Goal: Task Accomplishment & Management: Complete application form

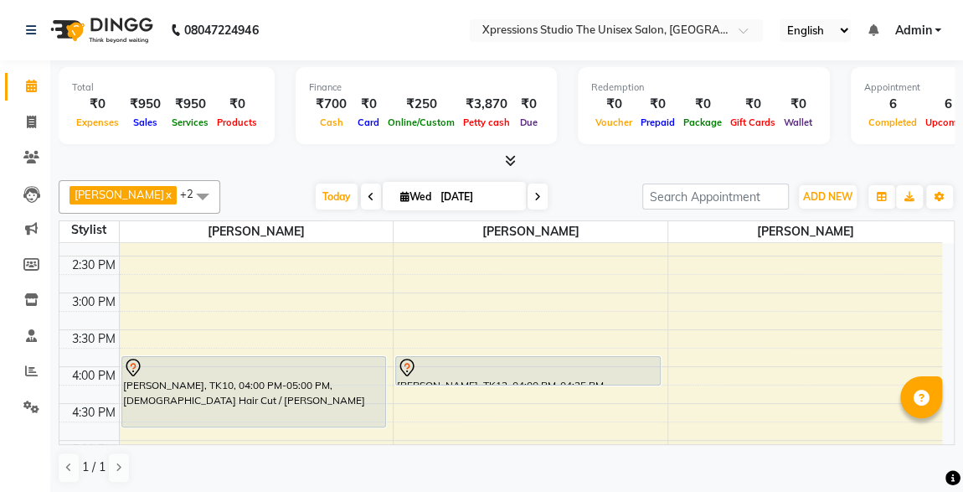
scroll to position [472, 0]
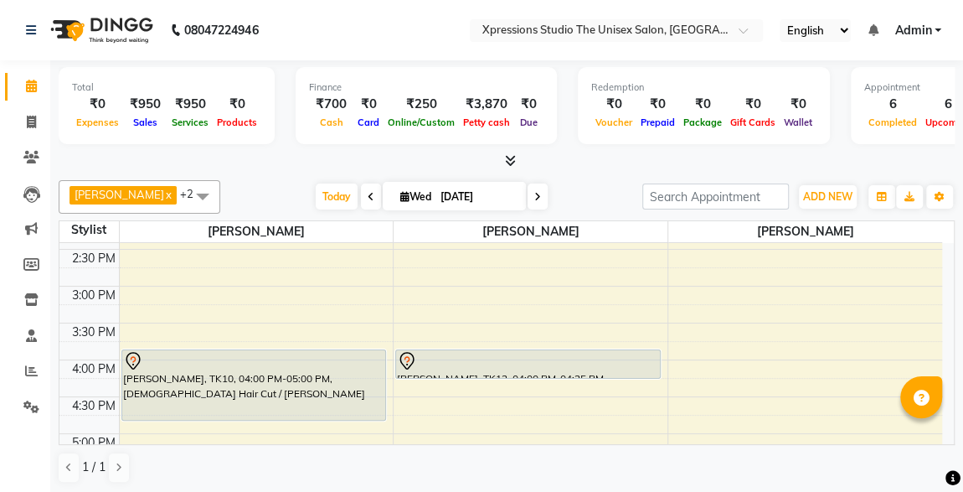
click at [601, 168] on div at bounding box center [507, 161] width 896 height 18
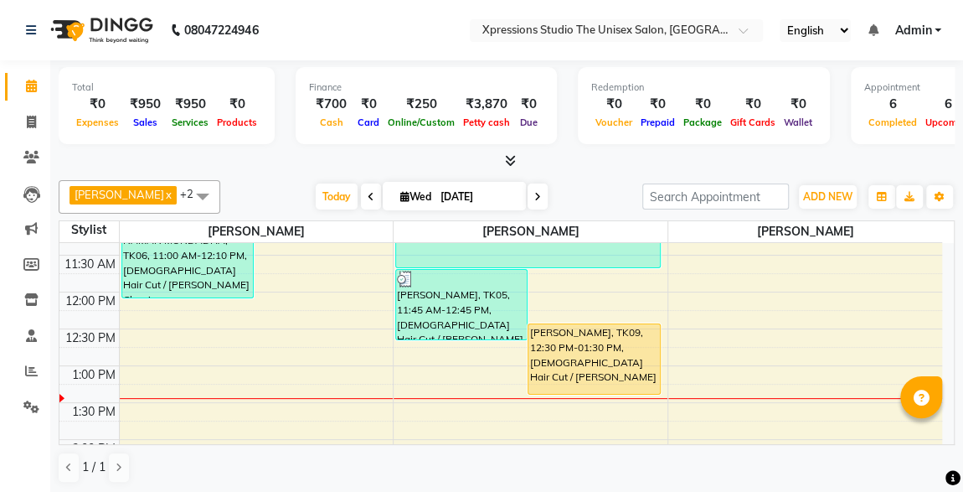
scroll to position [249, 0]
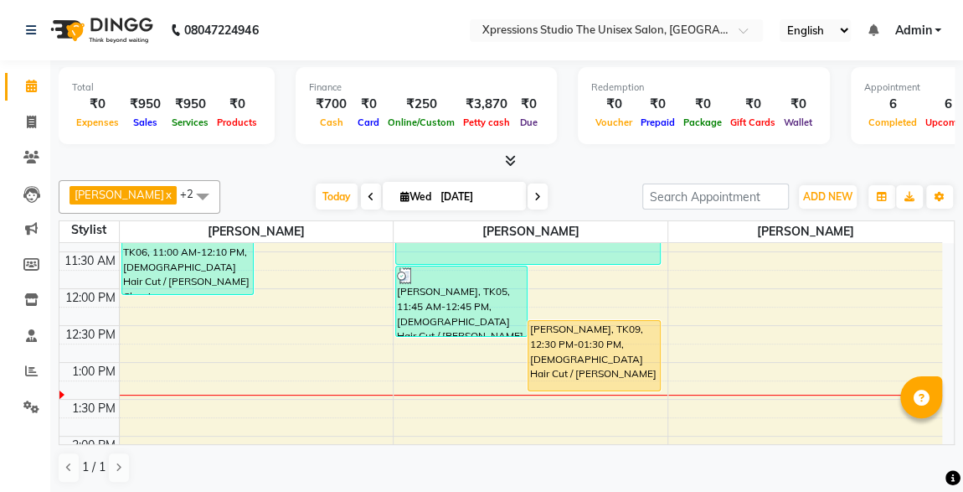
click at [604, 353] on div "[PERSON_NAME], TK09, 12:30 PM-01:30 PM, [DEMOGRAPHIC_DATA] Hair Cut / [PERSON_N…" at bounding box center [594, 356] width 131 height 70
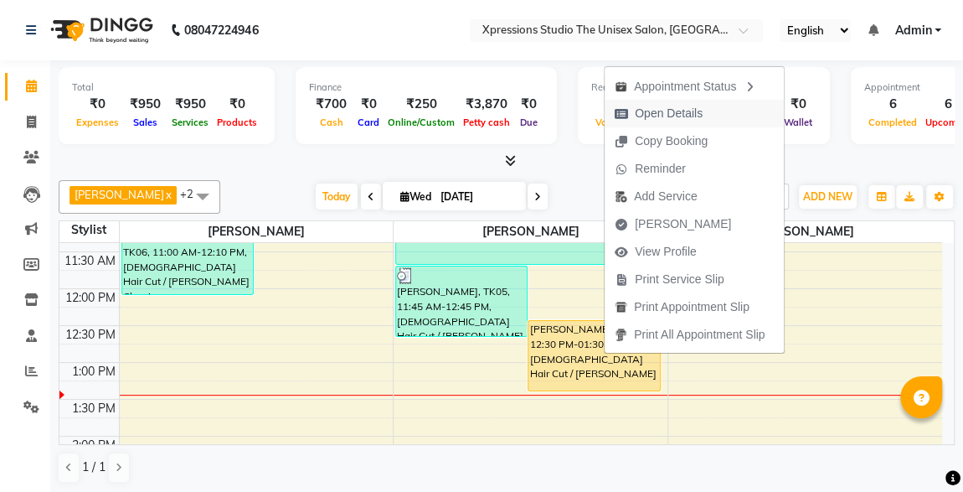
click at [674, 109] on span "Open Details" at bounding box center [669, 114] width 68 height 18
select select "1"
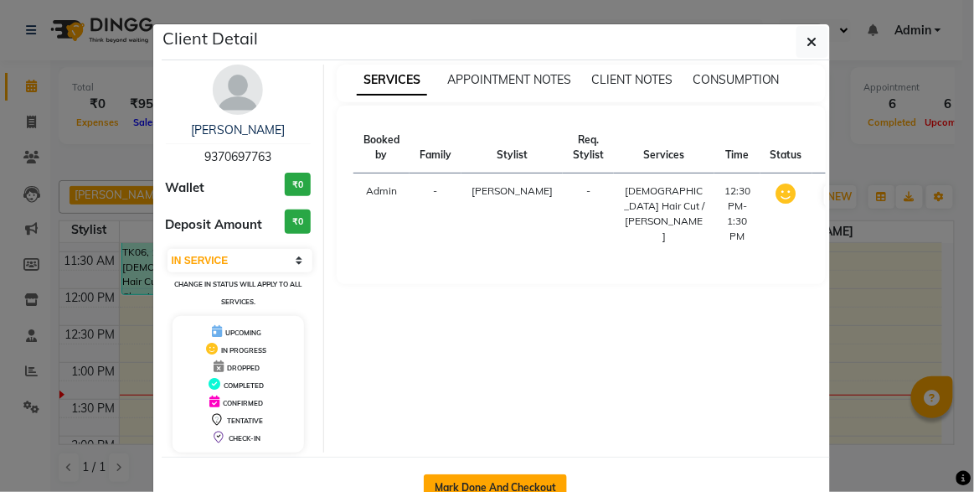
click at [487, 475] on button "Mark Done And Checkout" at bounding box center [495, 487] width 143 height 27
select select "service"
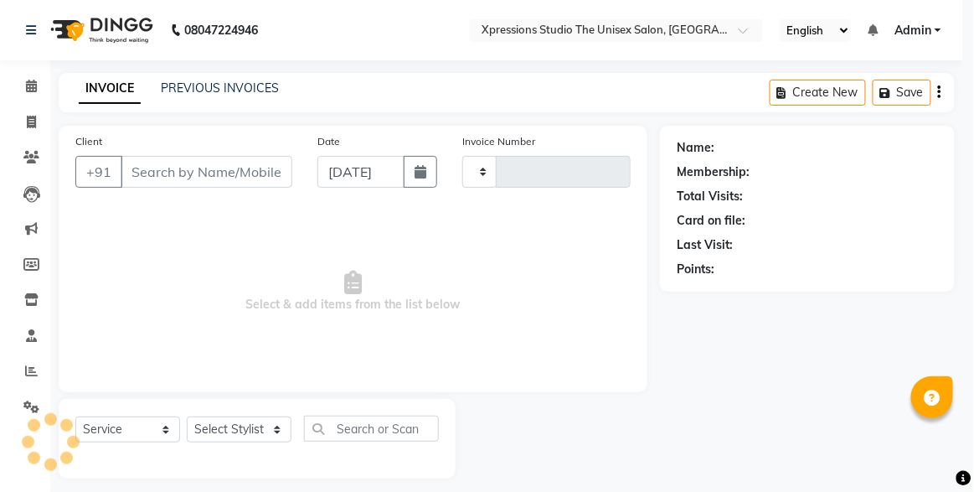
type input "4525"
select select "7003"
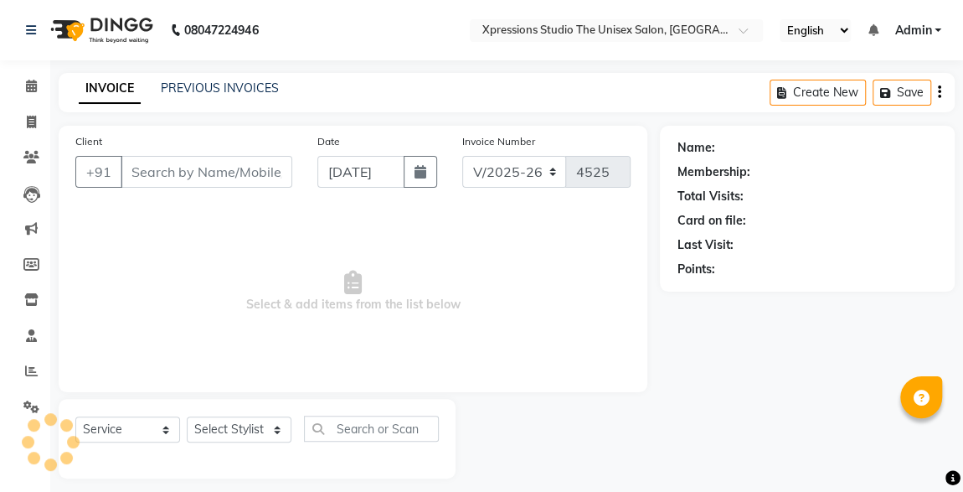
type input "9370697763"
select select "57588"
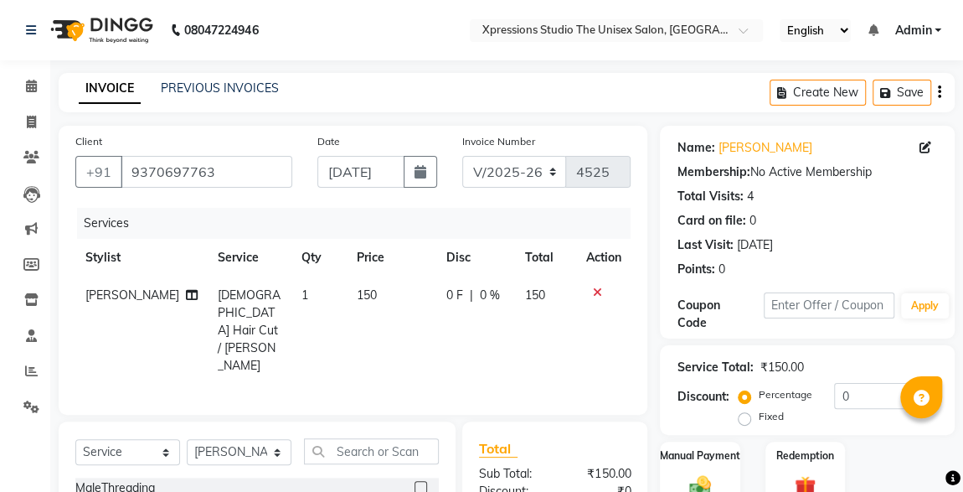
scroll to position [178, 0]
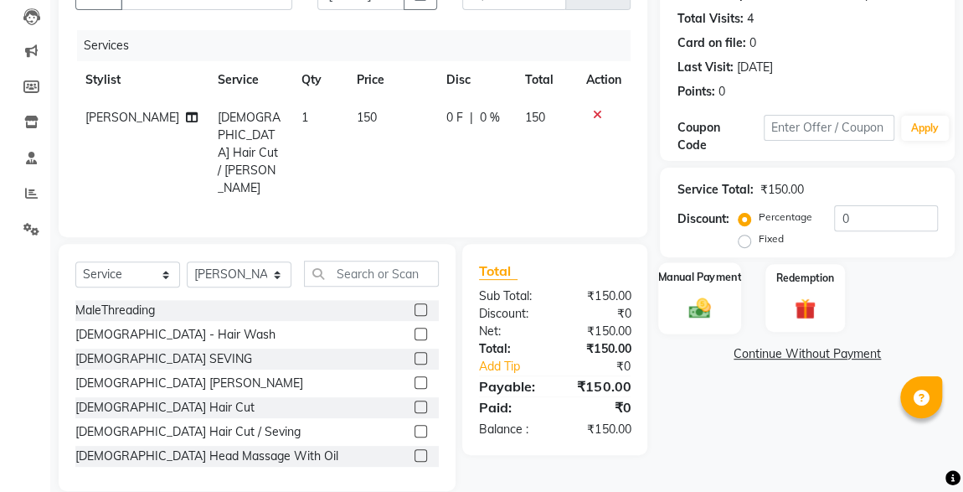
click at [704, 307] on img at bounding box center [700, 308] width 36 height 26
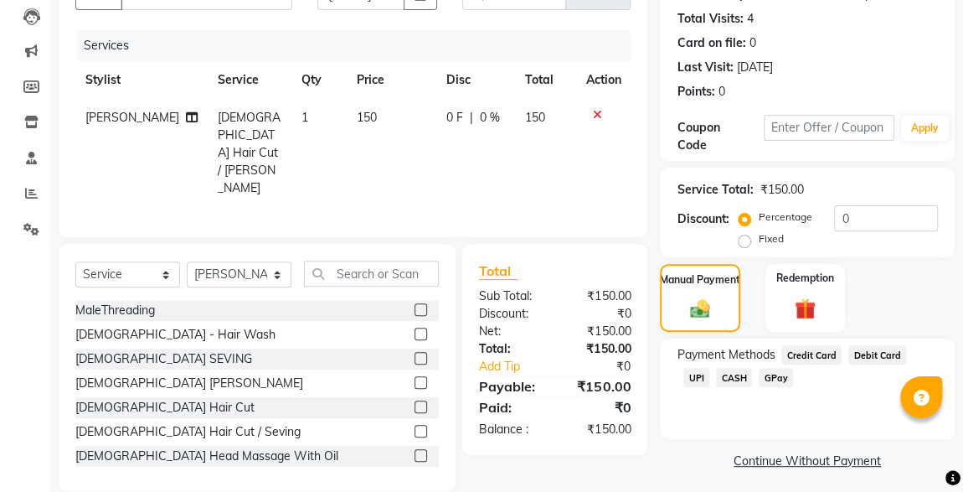
click at [716, 379] on span "CASH" at bounding box center [734, 377] width 36 height 19
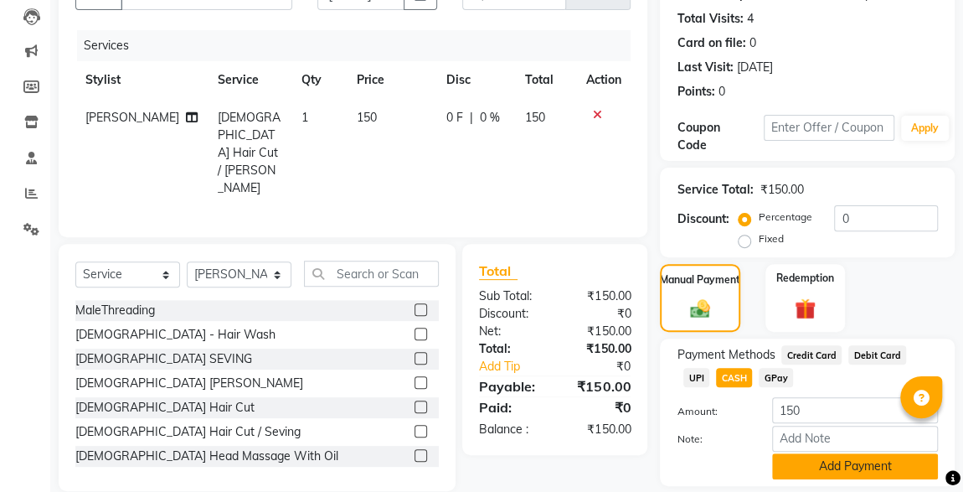
click at [804, 453] on button "Add Payment" at bounding box center [855, 466] width 166 height 26
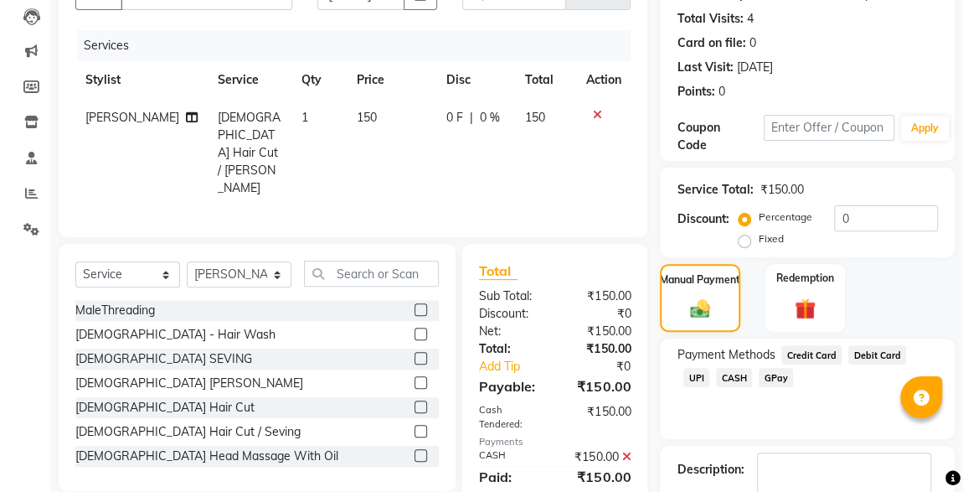
scroll to position [276, 0]
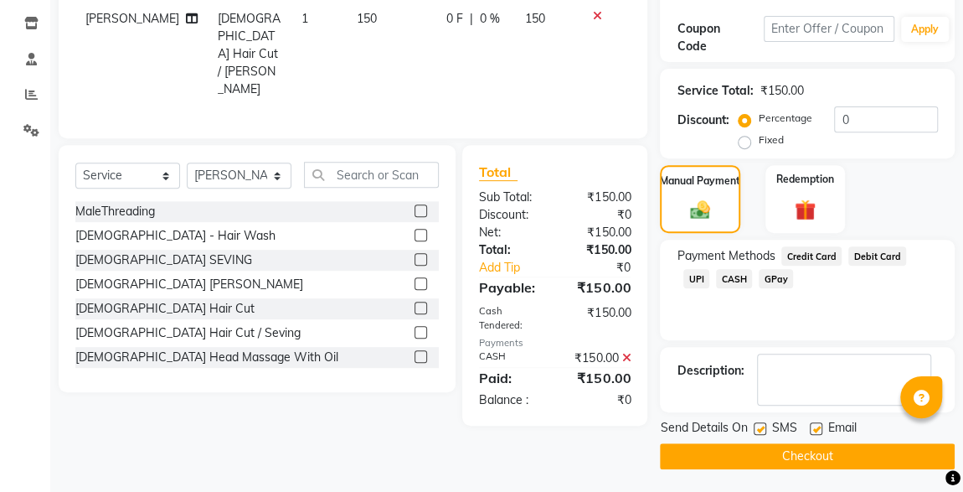
click at [764, 425] on label at bounding box center [760, 428] width 13 height 13
click at [764, 425] on input "checkbox" at bounding box center [759, 429] width 11 height 11
checkbox input "false"
click at [764, 445] on button "Checkout" at bounding box center [807, 456] width 295 height 26
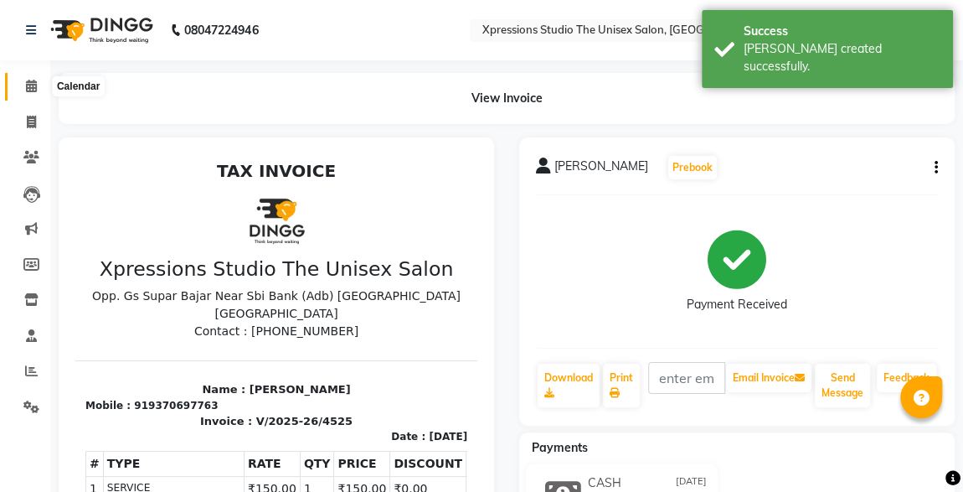
click at [22, 83] on span at bounding box center [31, 86] width 29 height 19
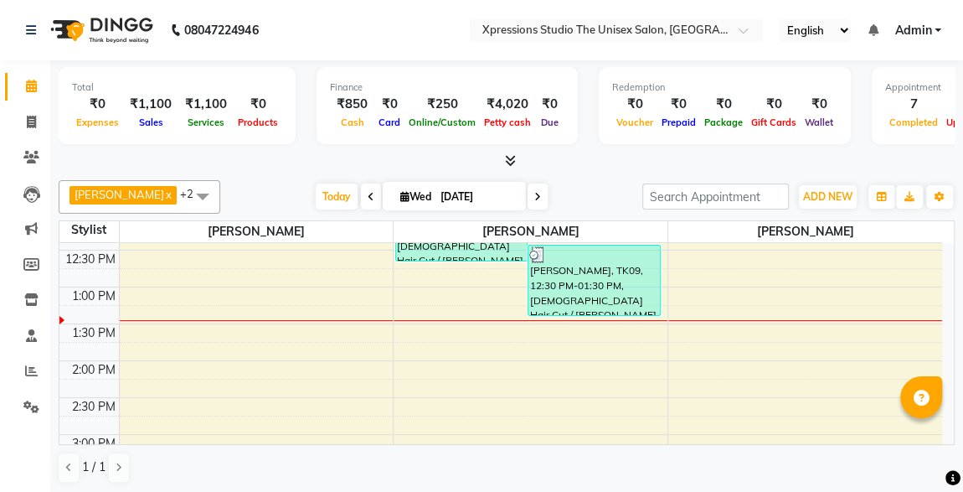
scroll to position [328, 0]
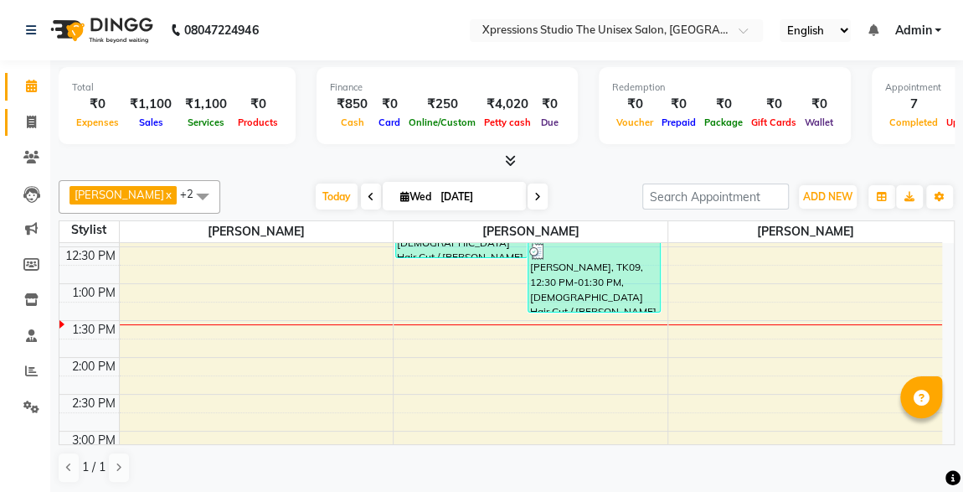
click at [33, 134] on link "Invoice" at bounding box center [25, 123] width 40 height 28
select select "service"
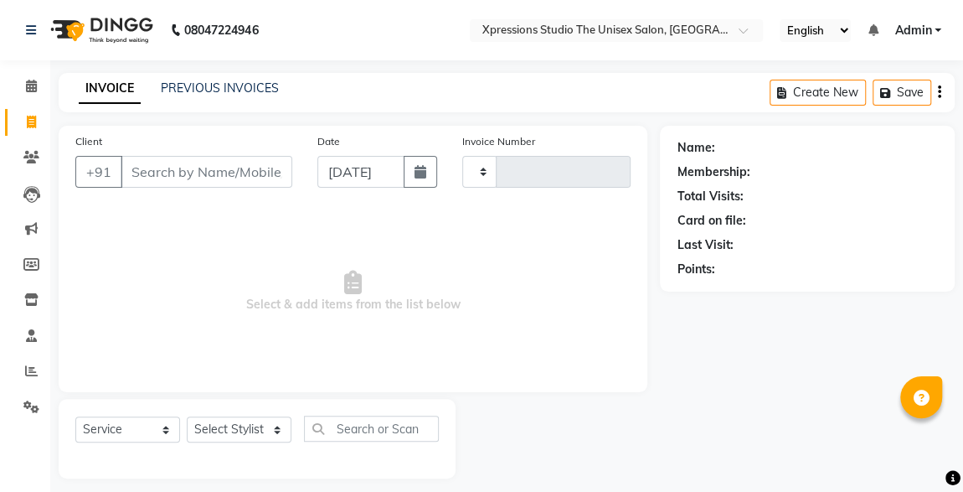
type input "4526"
select select "7003"
click at [181, 175] on input "Client" at bounding box center [207, 172] width 172 height 32
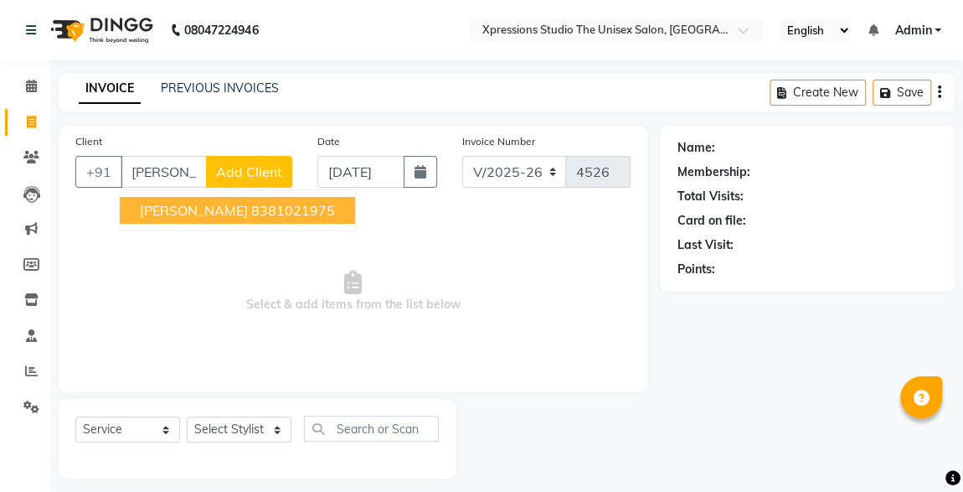
drag, startPoint x: 181, startPoint y: 175, endPoint x: 159, endPoint y: 219, distance: 48.7
click at [159, 188] on div "+91 [PERSON_NAME] j [PERSON_NAME] JHOSHI 8381021975 Add Client" at bounding box center [183, 172] width 217 height 32
click at [159, 219] on button "[PERSON_NAME] 8381021975" at bounding box center [237, 210] width 235 height 27
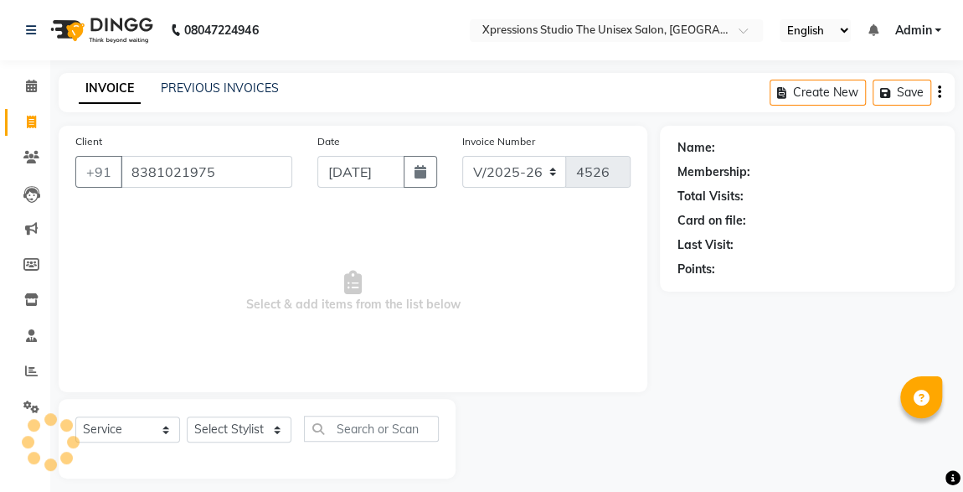
type input "8381021975"
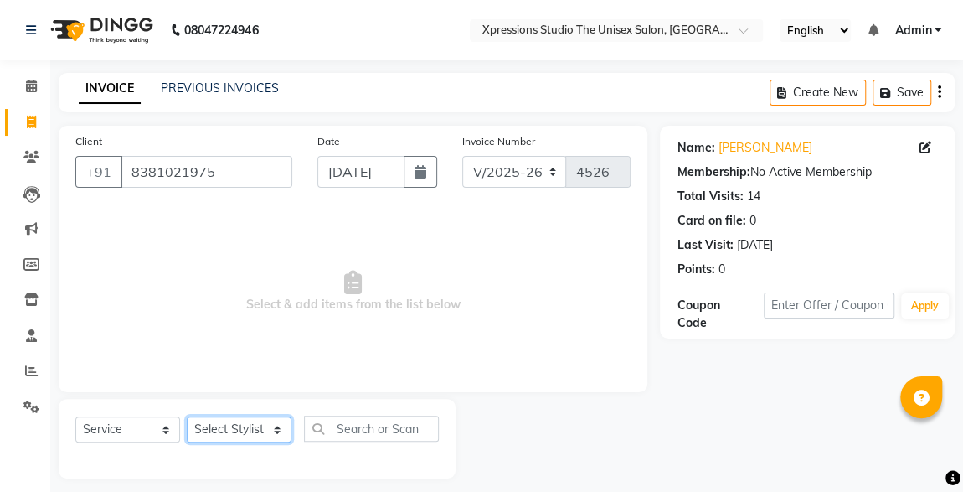
drag, startPoint x: 232, startPoint y: 425, endPoint x: 238, endPoint y: 402, distance: 23.4
click at [238, 402] on div "Select Service Product Membership Package Voucher Prepaid Gift Card Select Styl…" at bounding box center [257, 439] width 397 height 80
select select "57587"
click at [187, 416] on select "Select Stylist [PERSON_NAME] [PERSON_NAME] [PERSON_NAME]" at bounding box center [239, 429] width 105 height 26
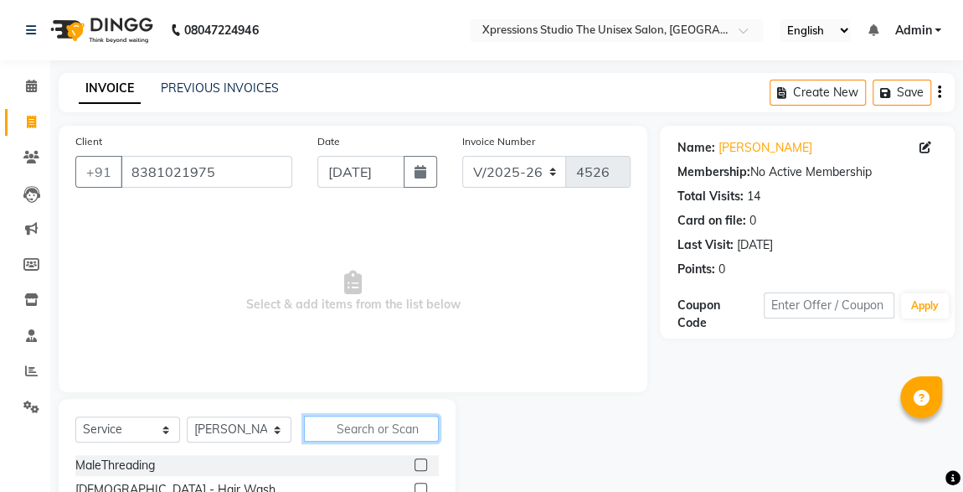
click at [353, 437] on input "text" at bounding box center [371, 428] width 135 height 26
type input "se"
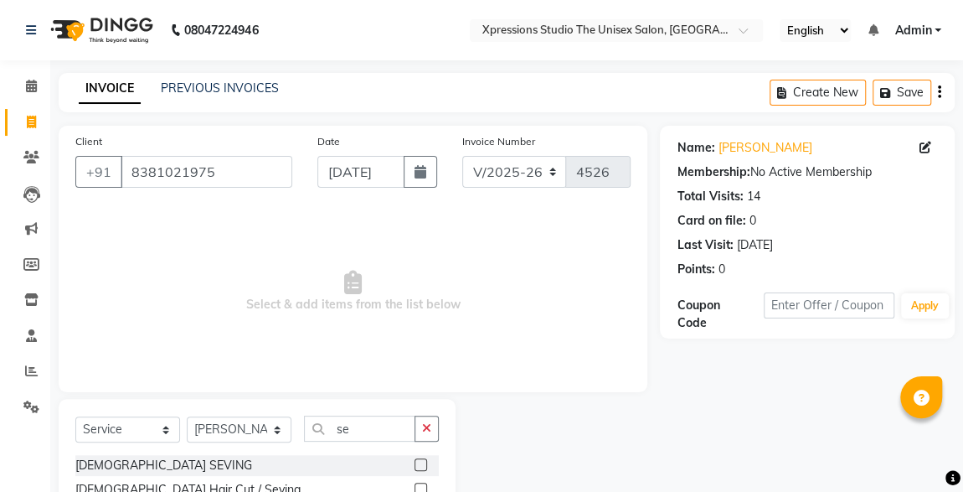
click at [418, 459] on label at bounding box center [421, 464] width 13 height 13
click at [418, 460] on input "checkbox" at bounding box center [420, 465] width 11 height 11
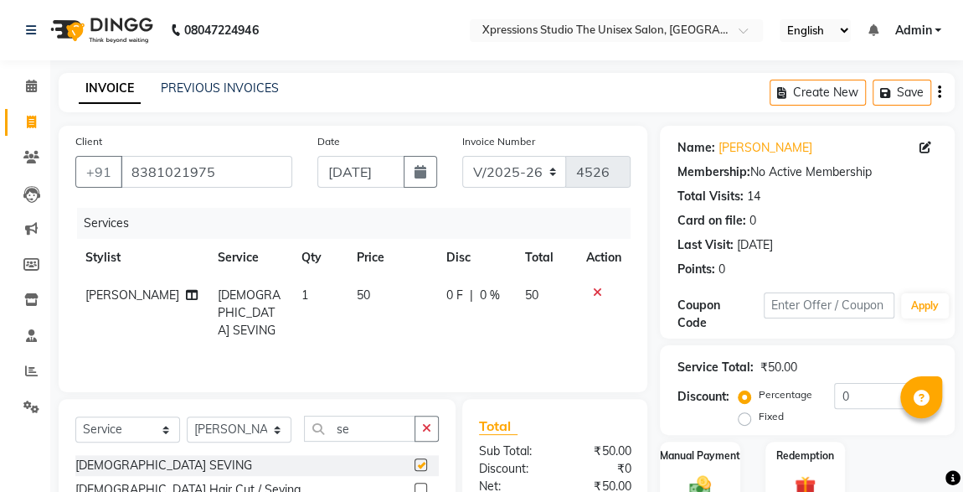
checkbox input "false"
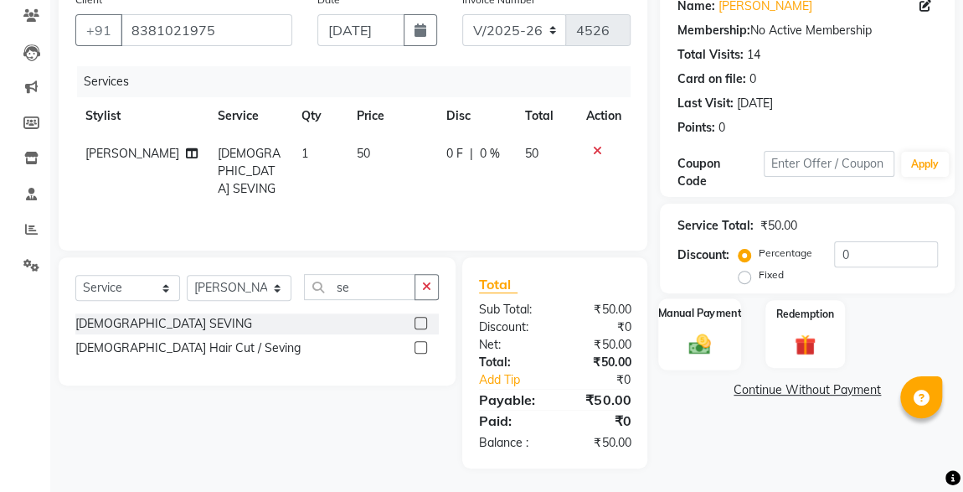
click at [699, 329] on div "Manual Payment" at bounding box center [699, 333] width 83 height 71
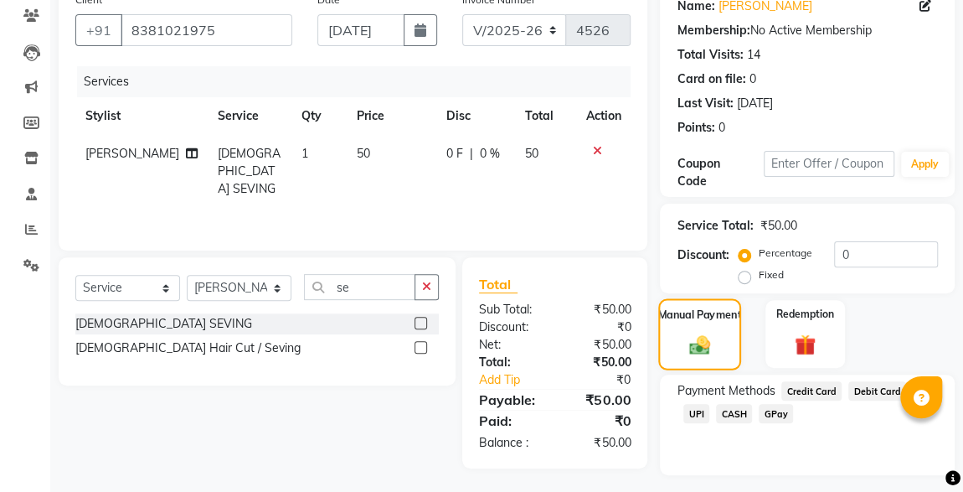
click at [716, 408] on span "CASH" at bounding box center [734, 413] width 36 height 19
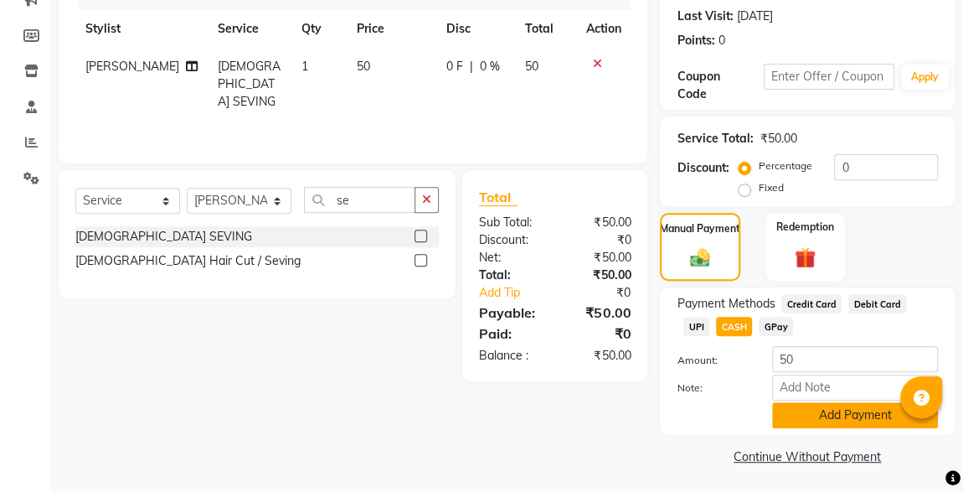
click at [847, 423] on button "Add Payment" at bounding box center [855, 415] width 166 height 26
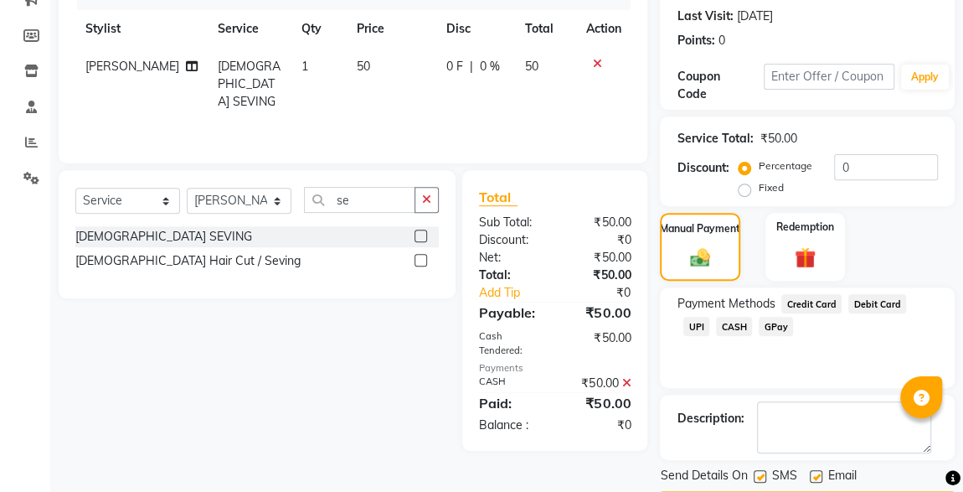
scroll to position [276, 0]
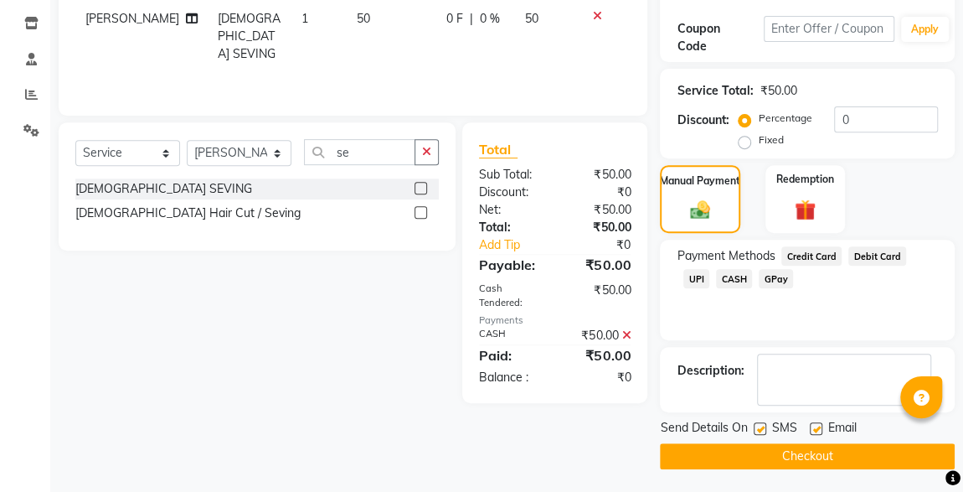
click at [761, 445] on button "Checkout" at bounding box center [807, 456] width 295 height 26
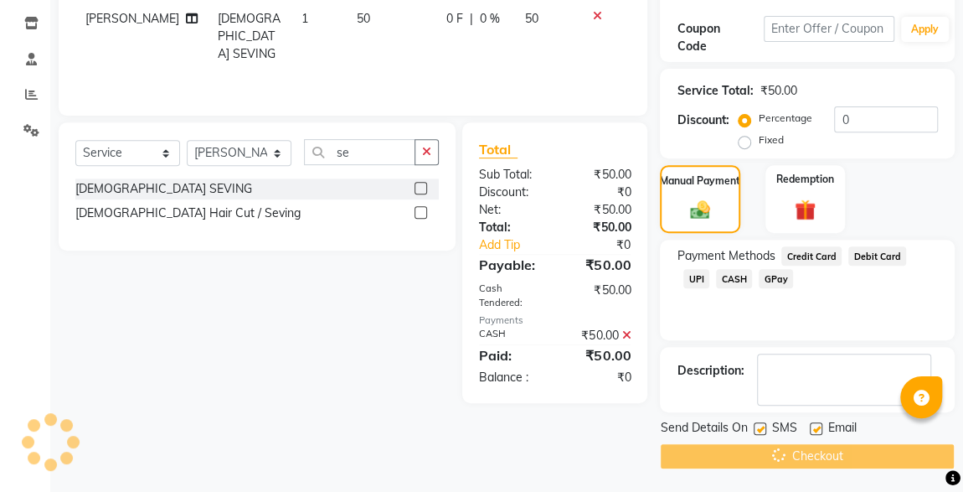
click at [812, 465] on div "Checkout" at bounding box center [807, 456] width 295 height 26
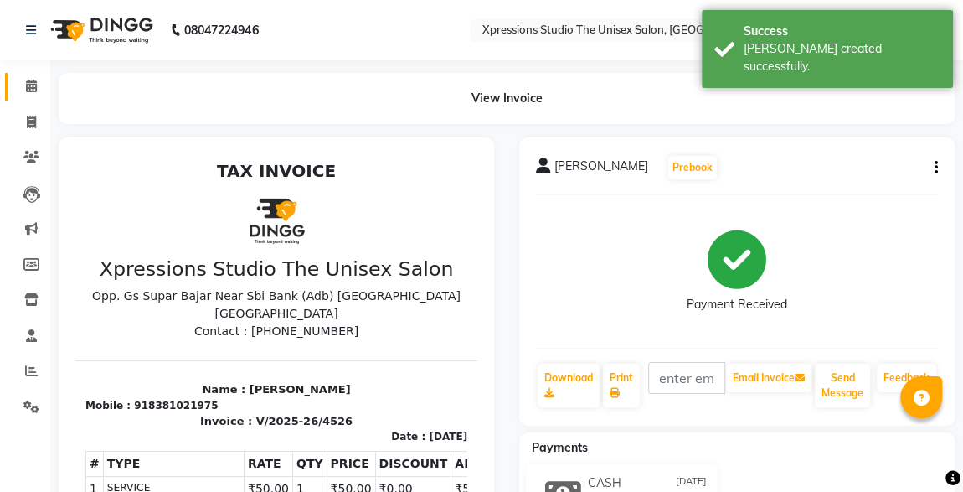
click at [27, 96] on link "Calendar" at bounding box center [25, 87] width 40 height 28
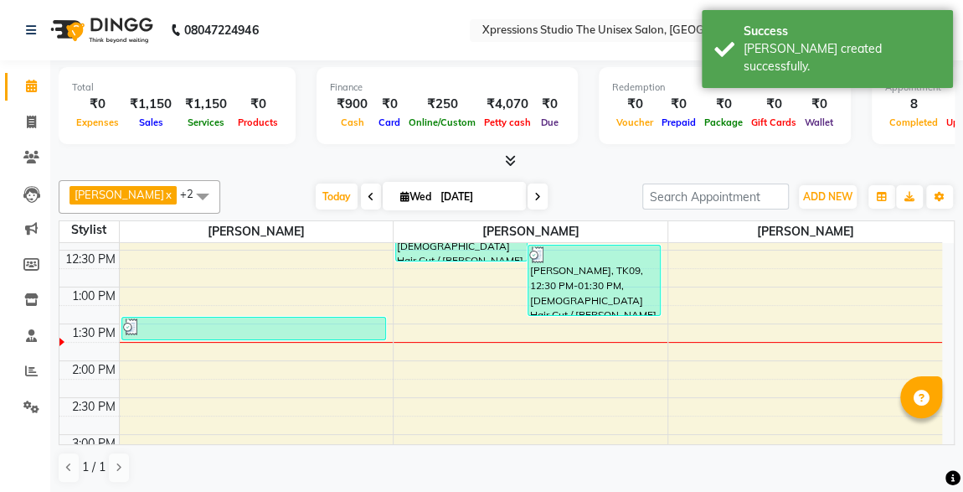
scroll to position [328, 0]
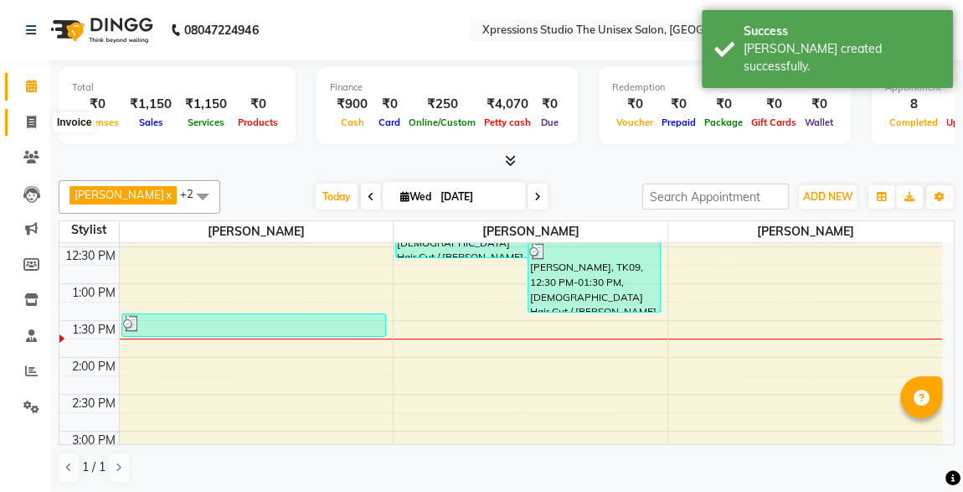
click at [20, 116] on span at bounding box center [31, 122] width 29 height 19
select select "service"
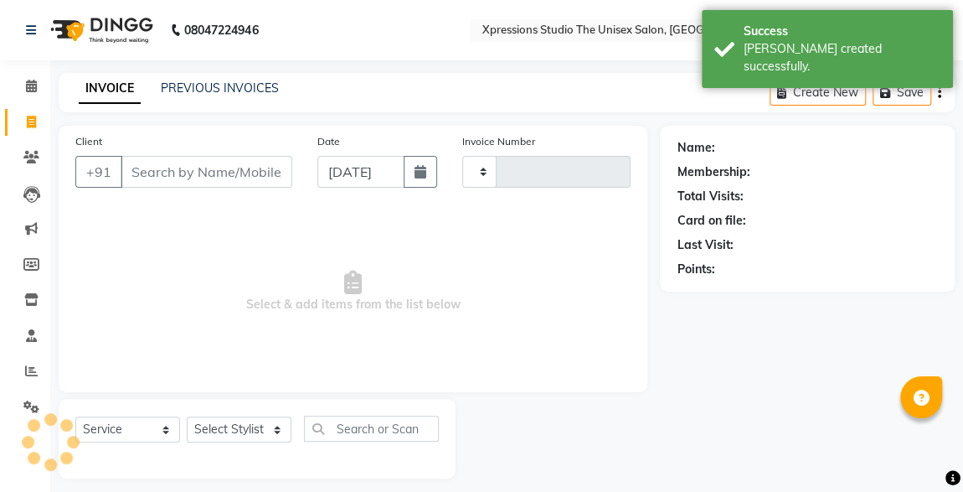
type input "4527"
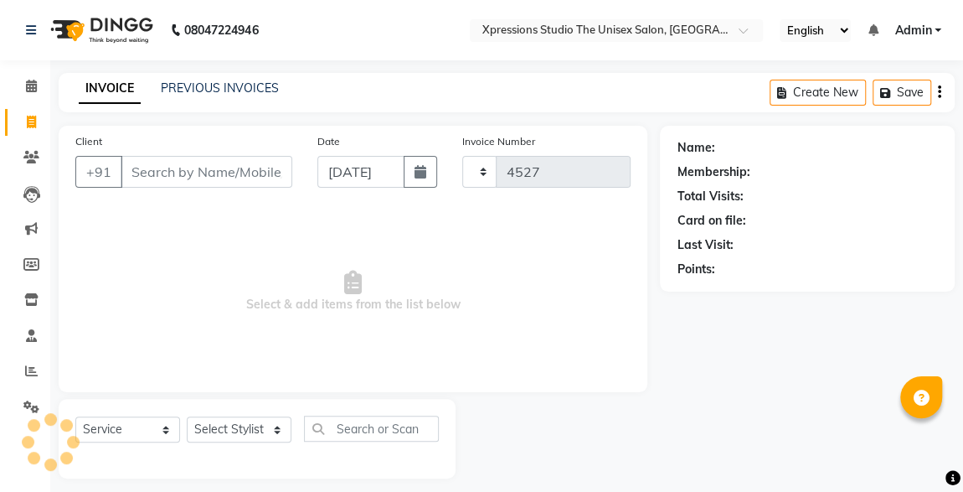
select select "7003"
click at [204, 164] on input "Client" at bounding box center [207, 172] width 172 height 32
click at [206, 175] on input "Client" at bounding box center [207, 172] width 172 height 32
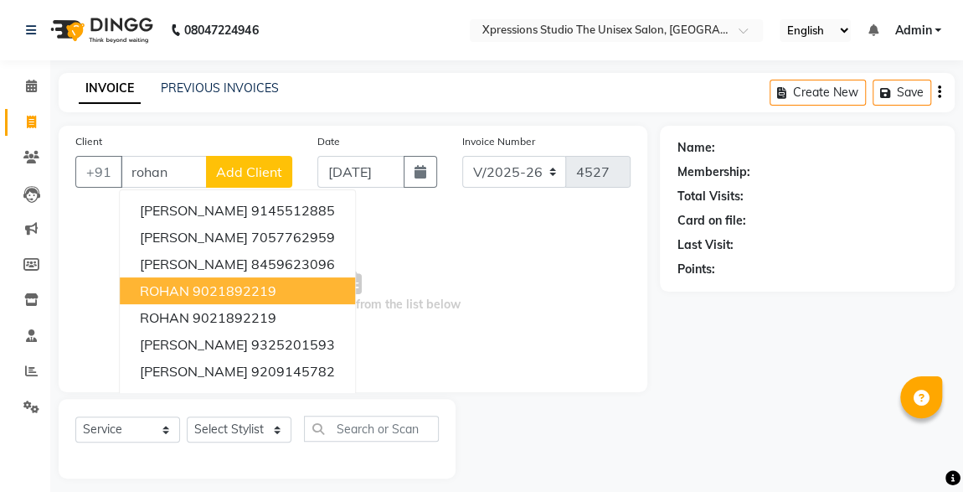
click at [211, 286] on ngb-highlight "9021892219" at bounding box center [235, 290] width 84 height 17
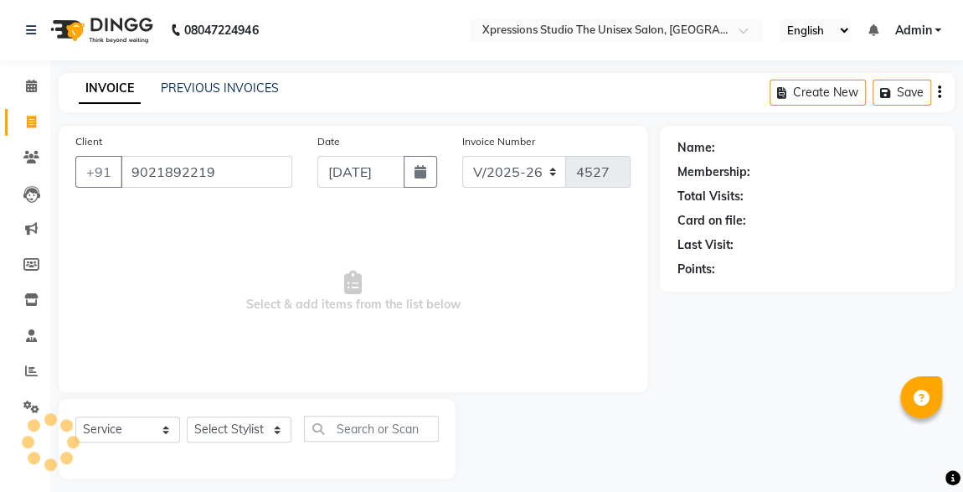
type input "9021892219"
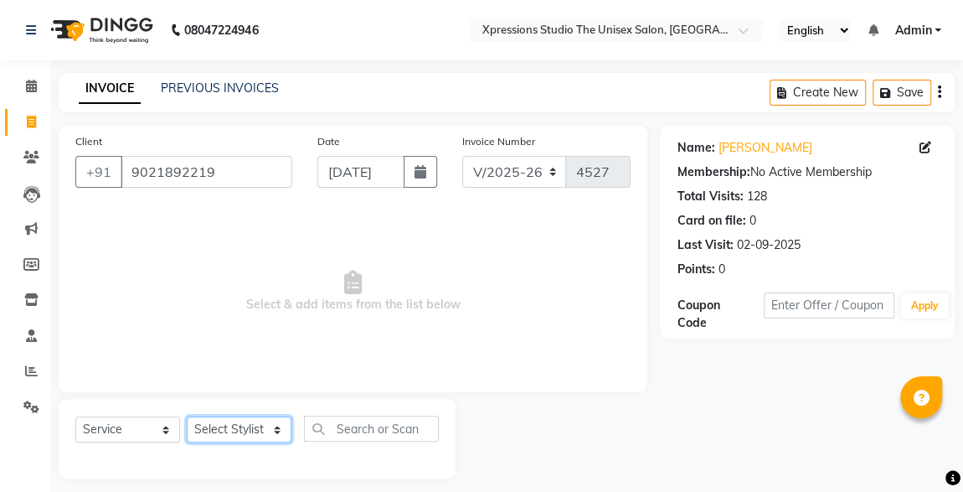
drag, startPoint x: 233, startPoint y: 426, endPoint x: 247, endPoint y: 400, distance: 29.6
click at [247, 400] on div "Select Service Product Membership Package Voucher Prepaid Gift Card Select Styl…" at bounding box center [257, 439] width 397 height 80
select select "57587"
click at [187, 416] on select "Select Stylist [PERSON_NAME] [PERSON_NAME] [PERSON_NAME]" at bounding box center [239, 429] width 105 height 26
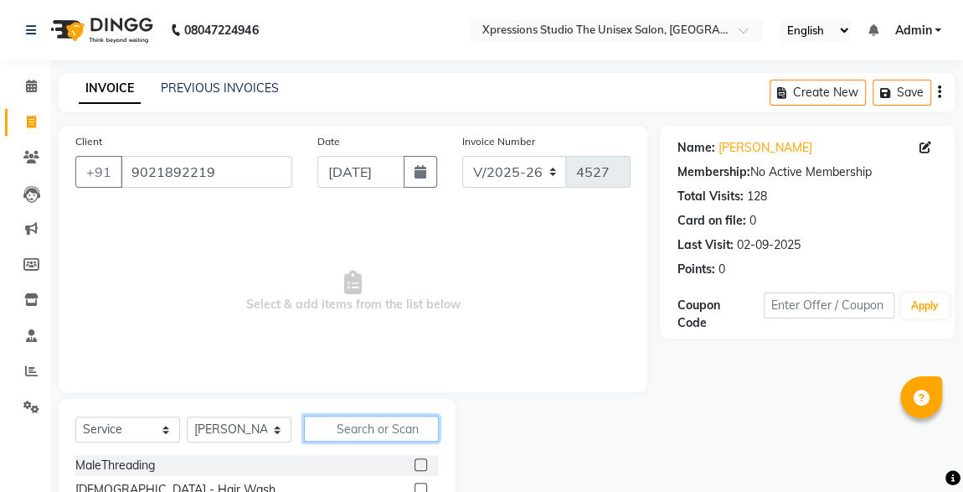
click at [354, 422] on input "text" at bounding box center [371, 428] width 135 height 26
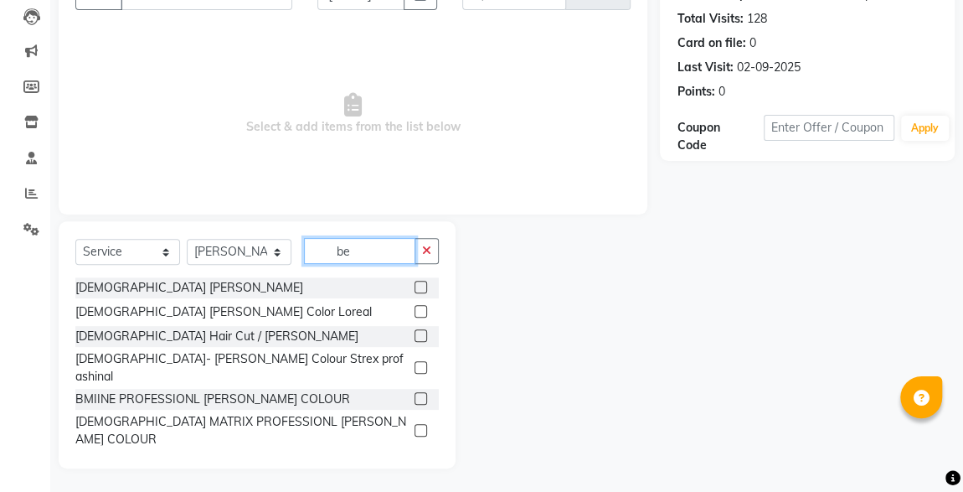
type input "be"
click at [415, 288] on label at bounding box center [421, 287] width 13 height 13
click at [415, 288] on input "checkbox" at bounding box center [420, 287] width 11 height 11
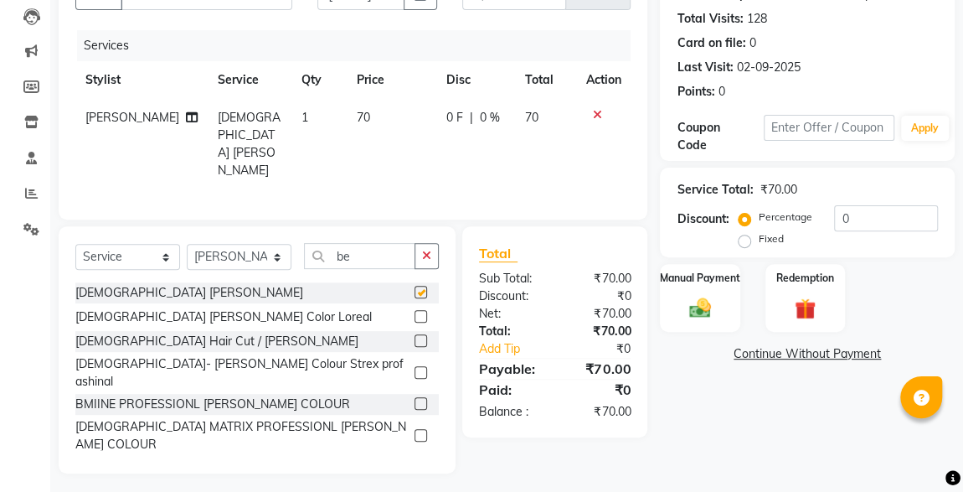
checkbox input "false"
click at [723, 297] on div "Manual Payment" at bounding box center [699, 297] width 83 height 71
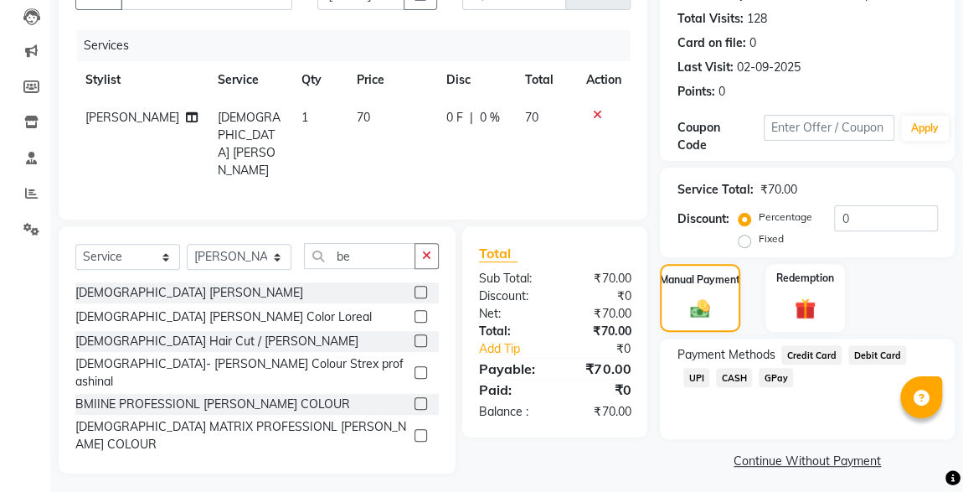
click at [709, 368] on span "UPI" at bounding box center [697, 377] width 26 height 19
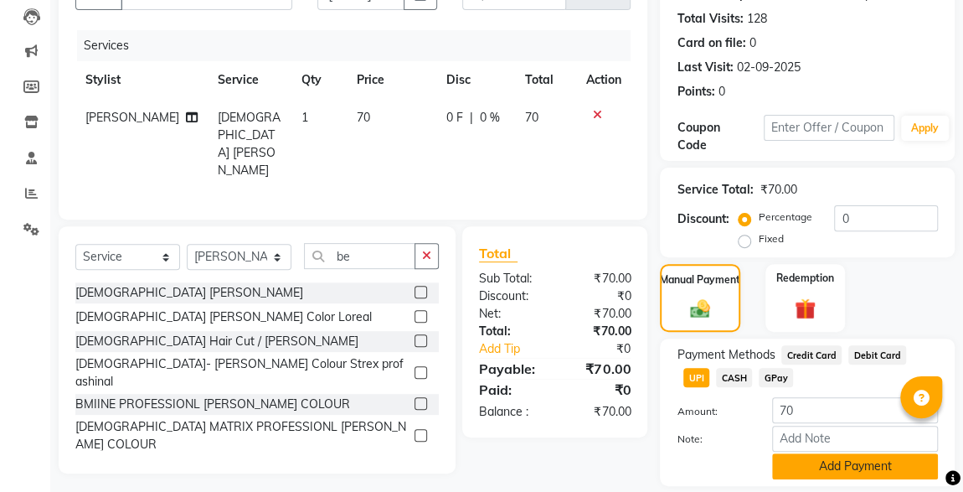
click at [868, 457] on button "Add Payment" at bounding box center [855, 466] width 166 height 26
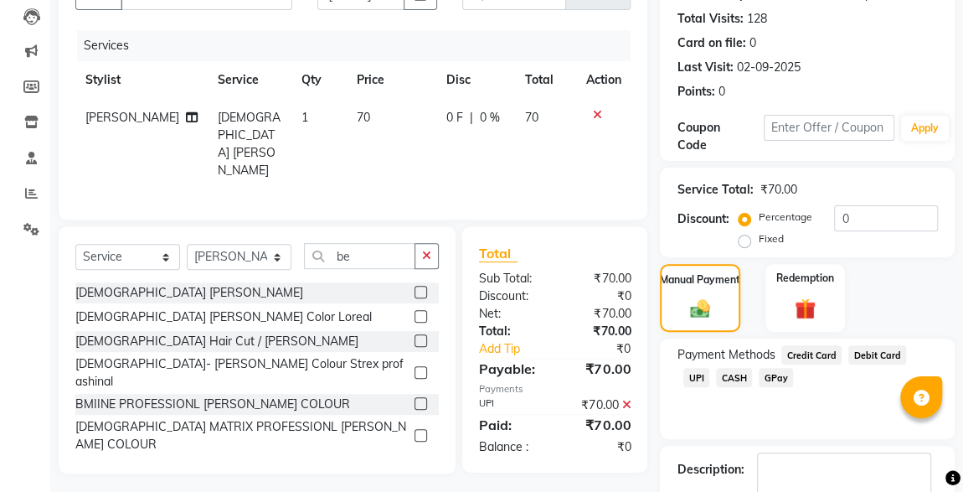
scroll to position [276, 0]
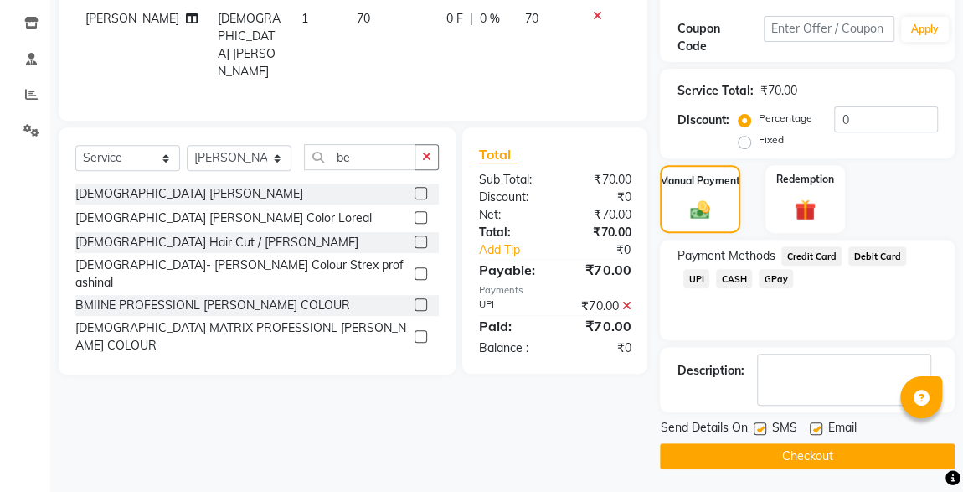
click at [775, 419] on span "SMS" at bounding box center [783, 429] width 25 height 21
click at [761, 430] on label at bounding box center [760, 428] width 13 height 13
click at [761, 430] on input "checkbox" at bounding box center [759, 429] width 11 height 11
checkbox input "false"
click at [806, 456] on button "Checkout" at bounding box center [807, 456] width 295 height 26
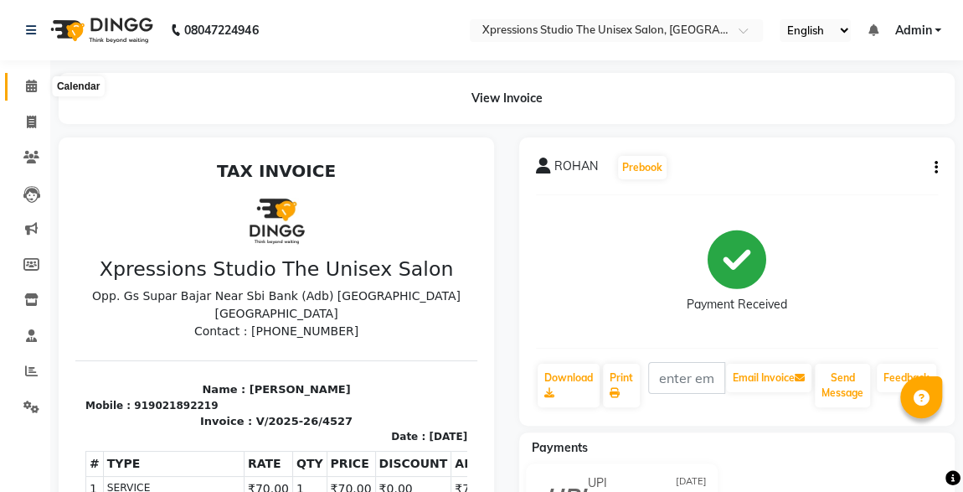
click at [29, 87] on icon at bounding box center [31, 86] width 11 height 13
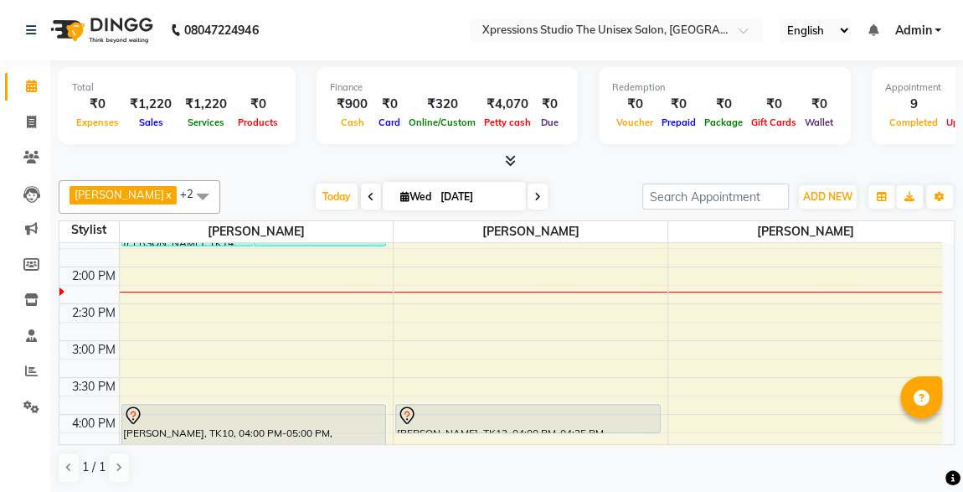
scroll to position [434, 0]
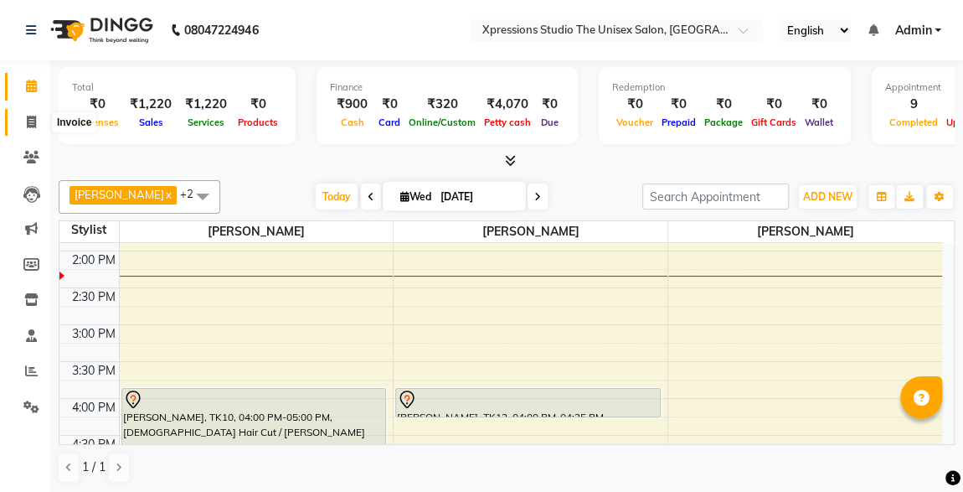
click at [30, 121] on icon at bounding box center [31, 122] width 9 height 13
select select "service"
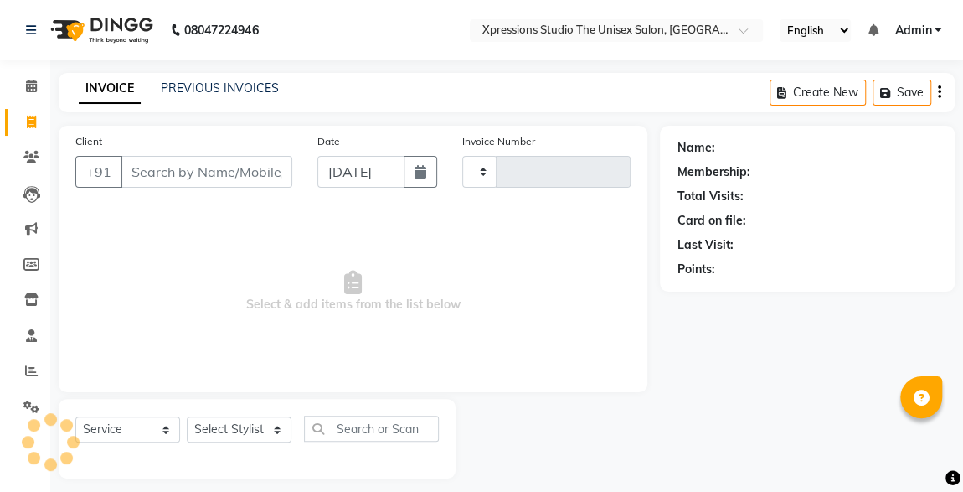
type input "4528"
select select "7003"
click at [214, 165] on input "Client" at bounding box center [207, 172] width 172 height 32
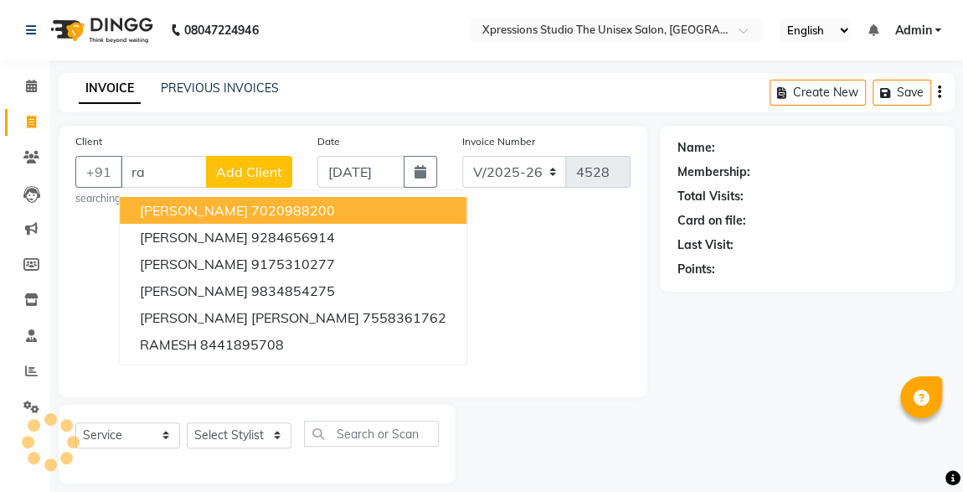
type input "r"
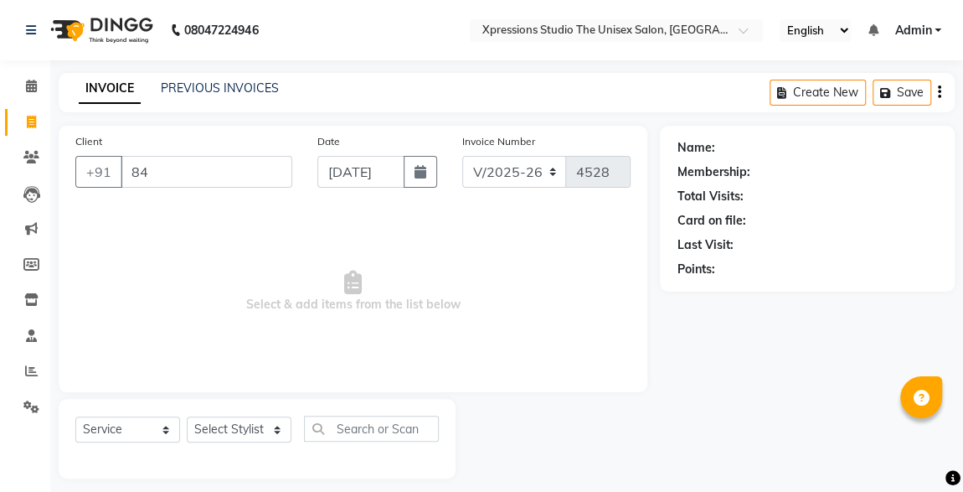
type input "8"
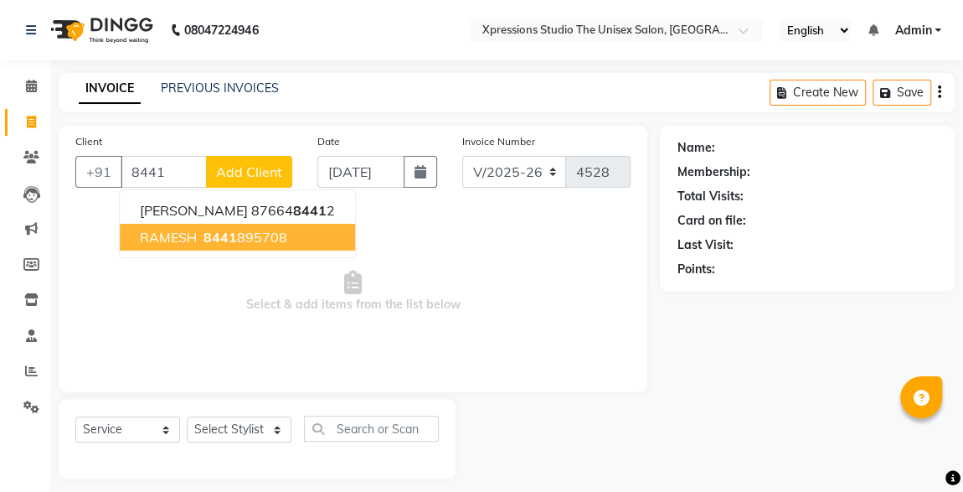
click at [229, 224] on button "RAMESH 8441 895708" at bounding box center [237, 237] width 235 height 27
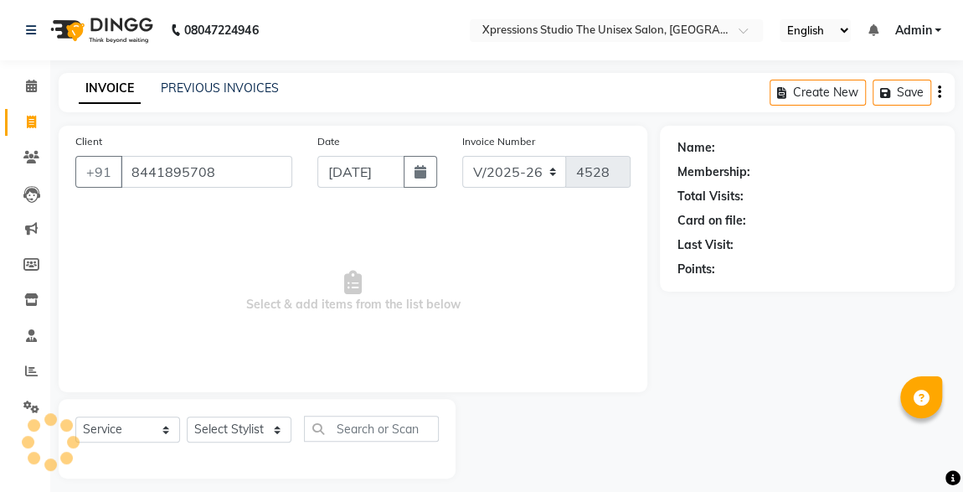
type input "8441895708"
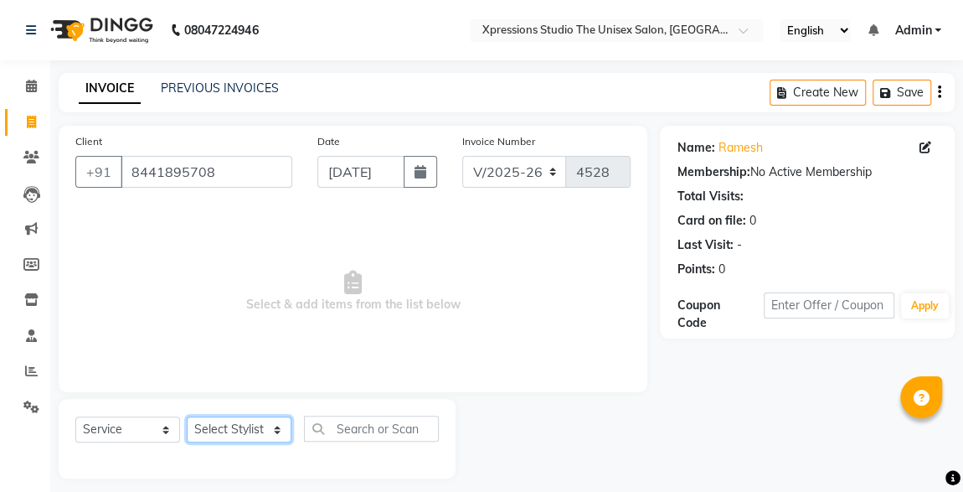
click at [259, 417] on select "Select Stylist [PERSON_NAME] [PERSON_NAME] [PERSON_NAME]" at bounding box center [239, 429] width 105 height 26
select select "57588"
click at [187, 416] on select "Select Stylist [PERSON_NAME] [PERSON_NAME] [PERSON_NAME]" at bounding box center [239, 429] width 105 height 26
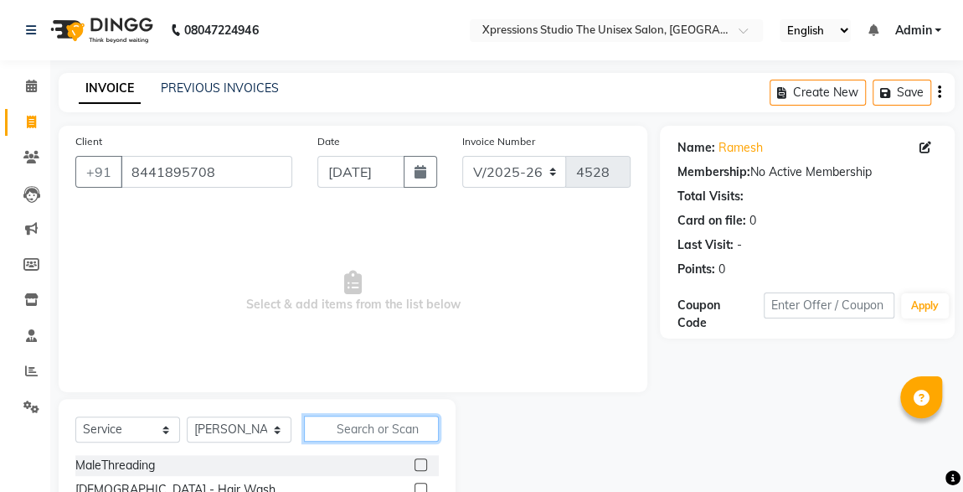
click at [381, 416] on input "text" at bounding box center [371, 428] width 135 height 26
type input "b"
type input "cu"
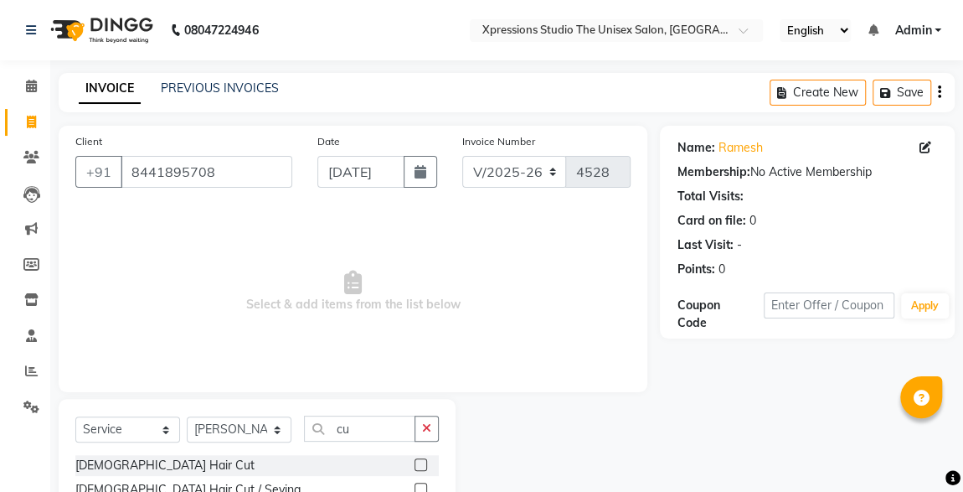
click at [415, 462] on label at bounding box center [421, 464] width 13 height 13
click at [415, 462] on input "checkbox" at bounding box center [420, 465] width 11 height 11
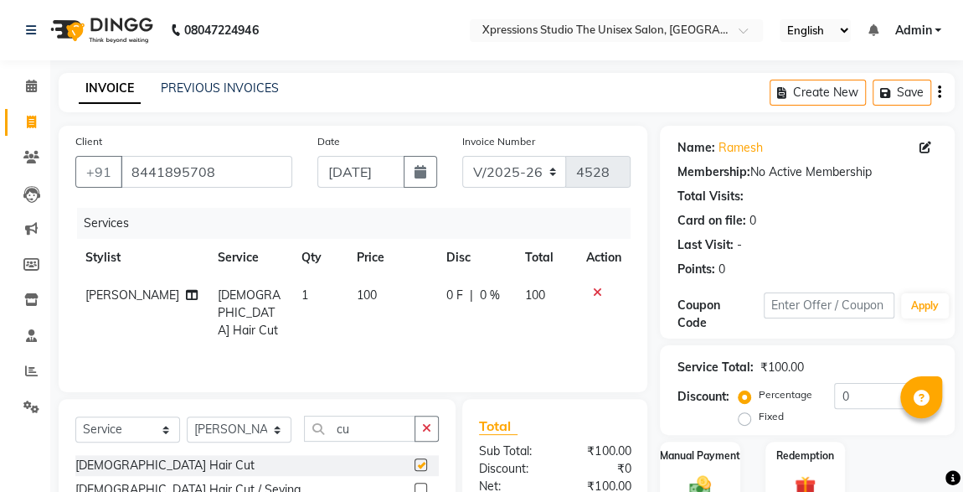
checkbox input "false"
click at [699, 454] on label "Manual Payment" at bounding box center [700, 455] width 80 height 15
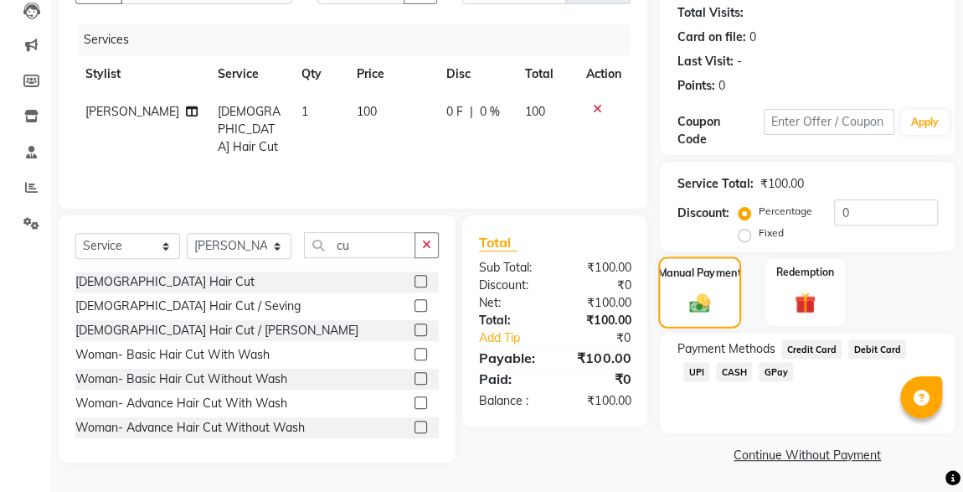
click at [694, 313] on img at bounding box center [701, 302] width 34 height 23
click at [716, 377] on span "CASH" at bounding box center [734, 371] width 36 height 19
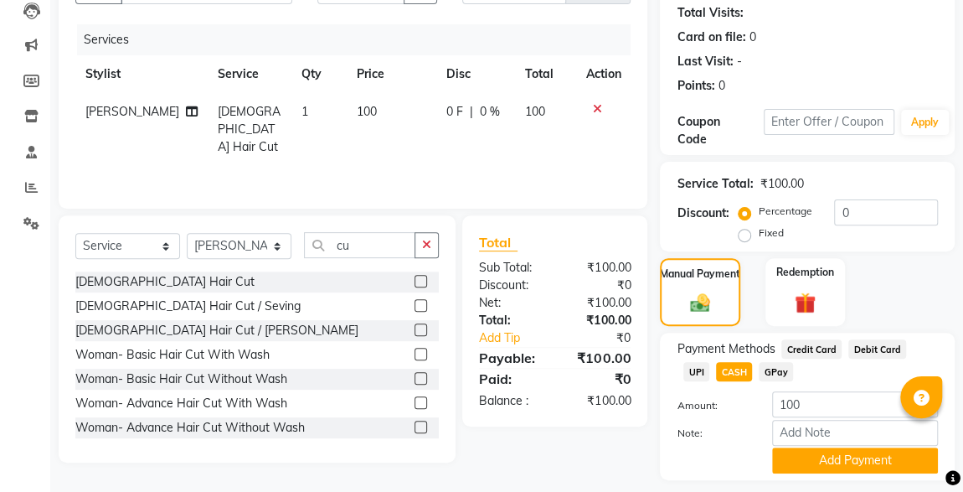
click at [709, 362] on span "UPI" at bounding box center [697, 371] width 26 height 19
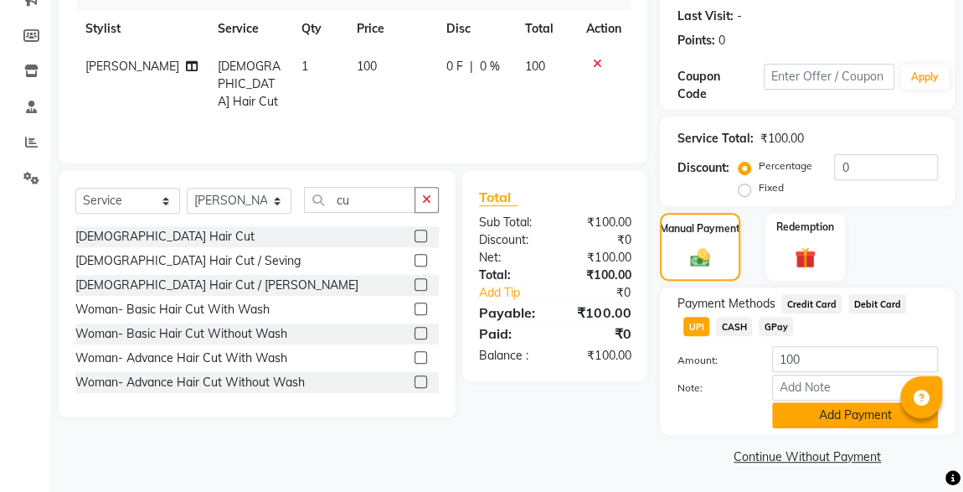
click at [817, 412] on button "Add Payment" at bounding box center [855, 415] width 166 height 26
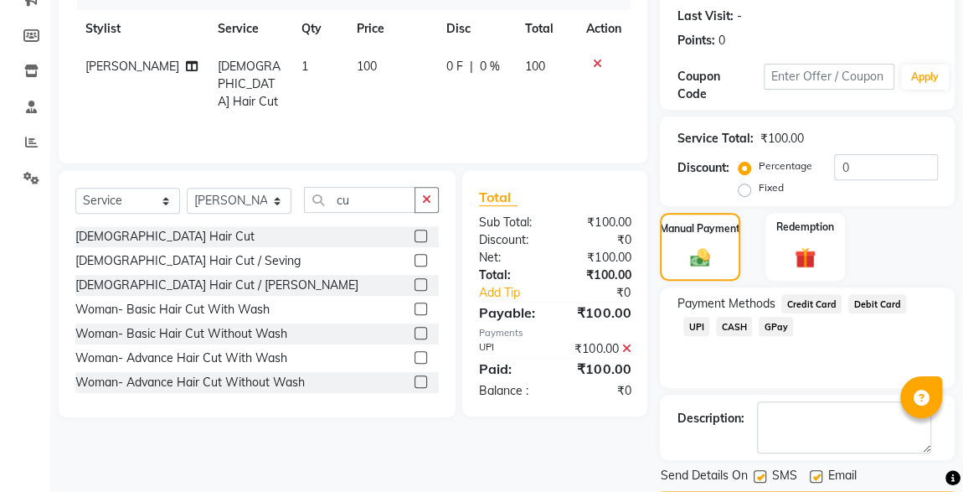
scroll to position [276, 0]
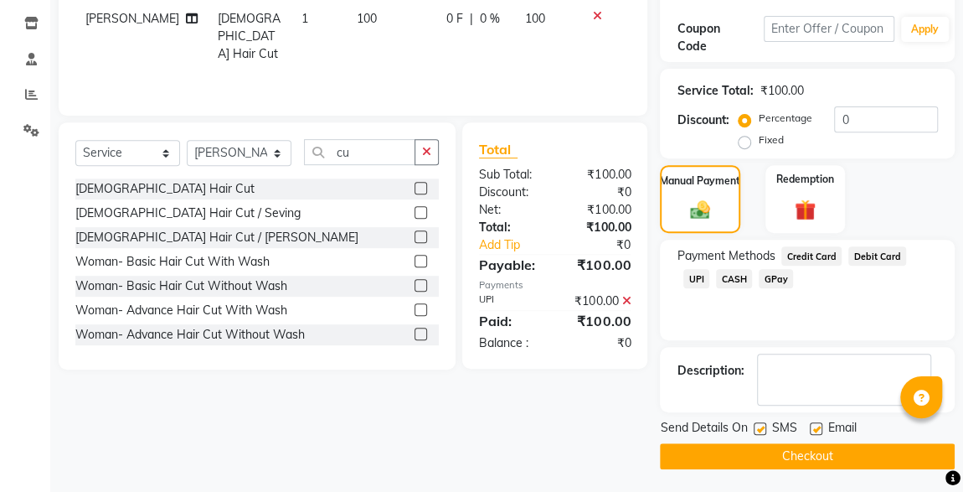
click at [761, 426] on label at bounding box center [760, 428] width 13 height 13
click at [761, 426] on input "checkbox" at bounding box center [759, 429] width 11 height 11
checkbox input "false"
click at [798, 458] on button "Checkout" at bounding box center [807, 456] width 295 height 26
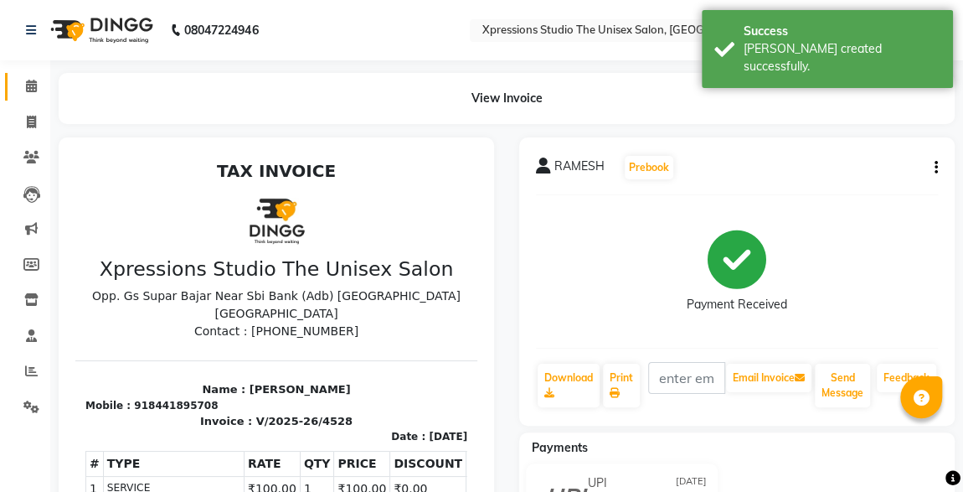
click at [18, 81] on span at bounding box center [31, 86] width 29 height 19
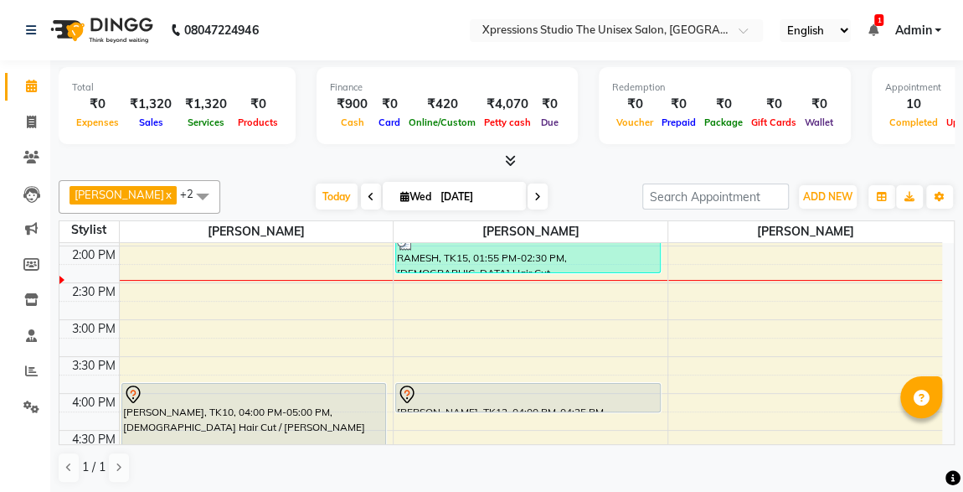
scroll to position [470, 0]
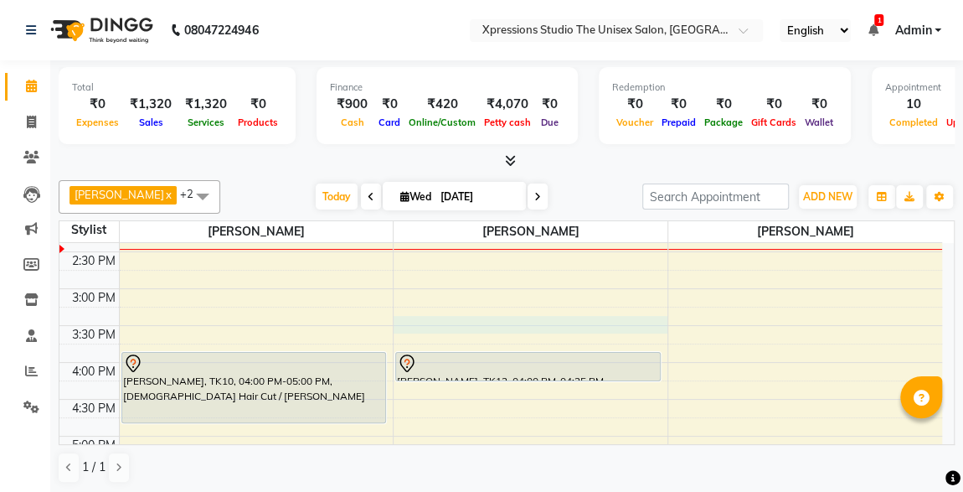
click at [477, 320] on div "8:00 AM 8:30 AM 9:00 AM 9:30 AM 10:00 AM 10:30 AM 11:00 AM 11:30 AM 12:00 PM 12…" at bounding box center [500, 325] width 883 height 1105
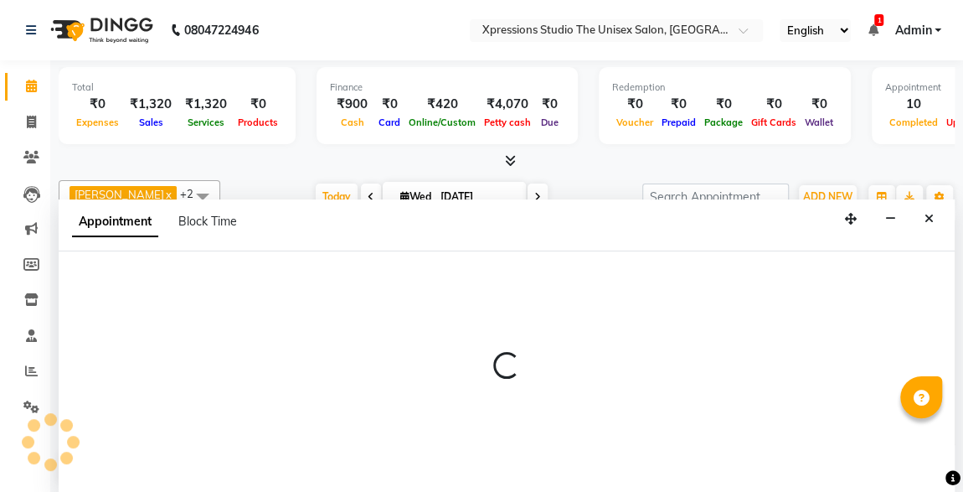
scroll to position [0, 0]
select select "57588"
select select "930"
select select "tentative"
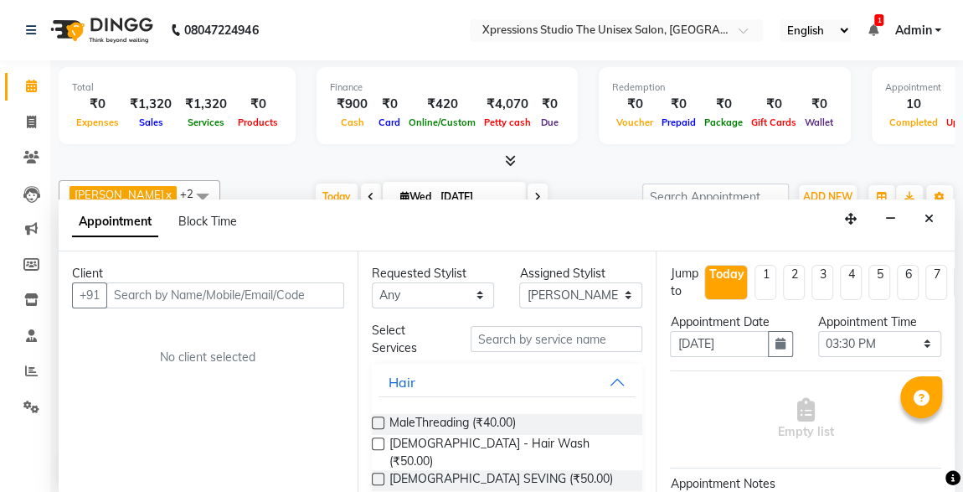
click at [287, 288] on input "text" at bounding box center [225, 295] width 238 height 26
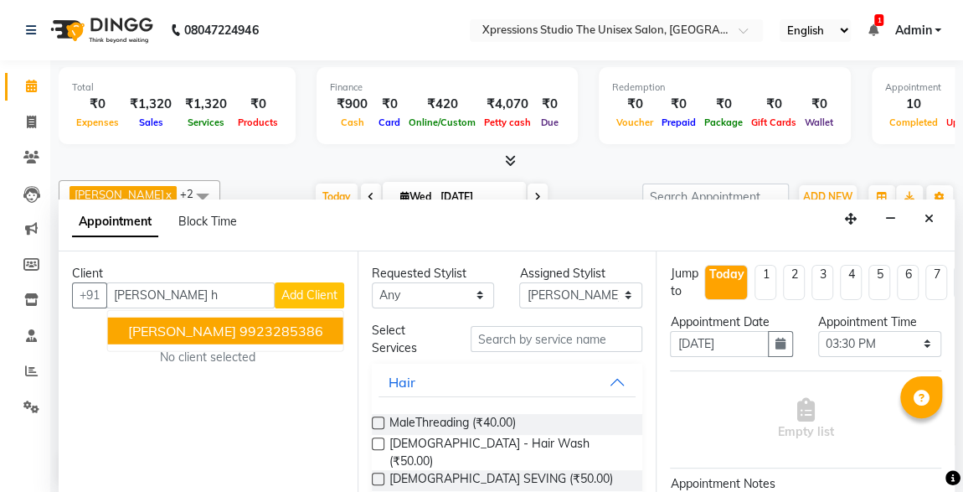
click at [302, 322] on ngb-highlight "9923285386" at bounding box center [282, 330] width 84 height 17
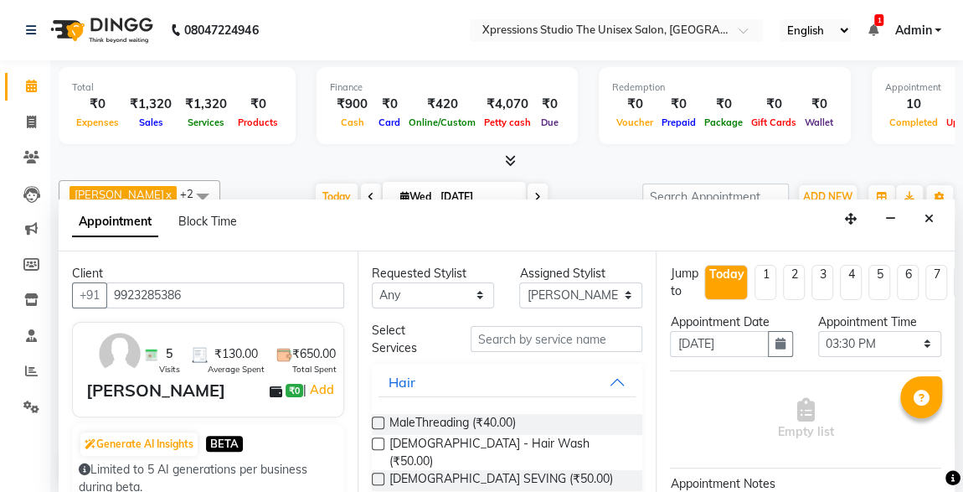
type input "9923285386"
click at [524, 332] on input "text" at bounding box center [557, 339] width 173 height 26
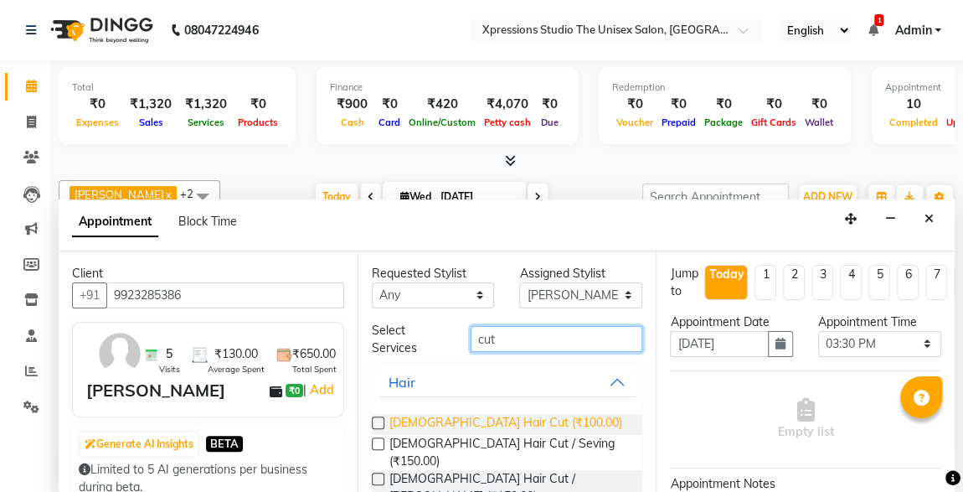
type input "cut"
click at [472, 414] on span "[DEMOGRAPHIC_DATA] Hair Cut (₹100.00)" at bounding box center [506, 424] width 233 height 21
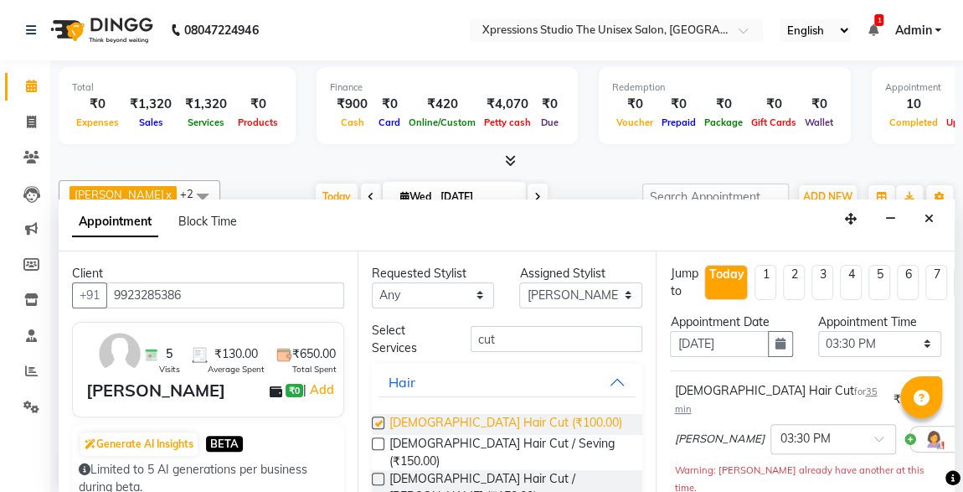
checkbox input "false"
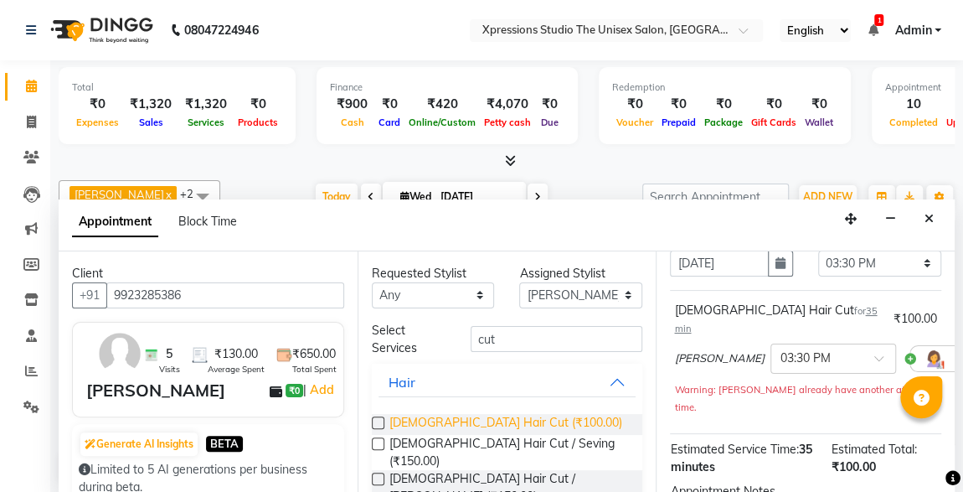
scroll to position [260, 0]
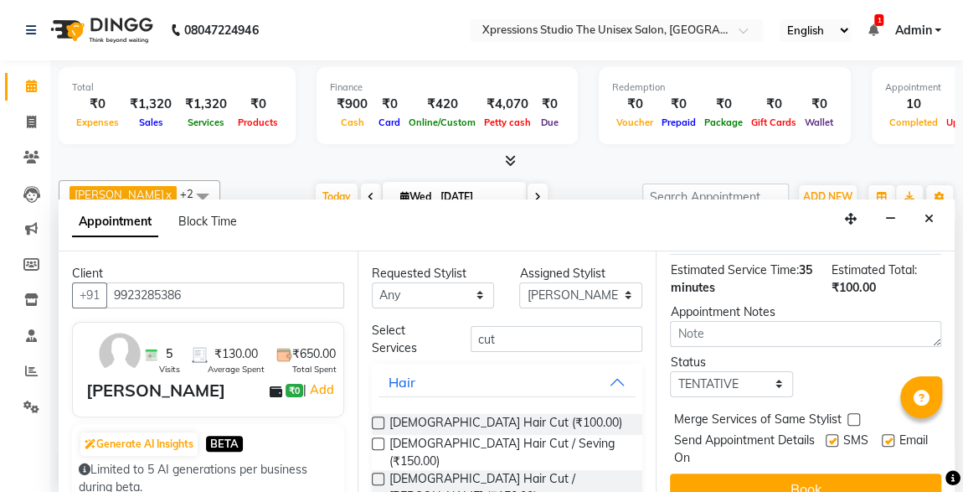
click at [826, 434] on label at bounding box center [832, 440] width 13 height 13
click at [826, 436] on input "checkbox" at bounding box center [831, 441] width 11 height 11
checkbox input "false"
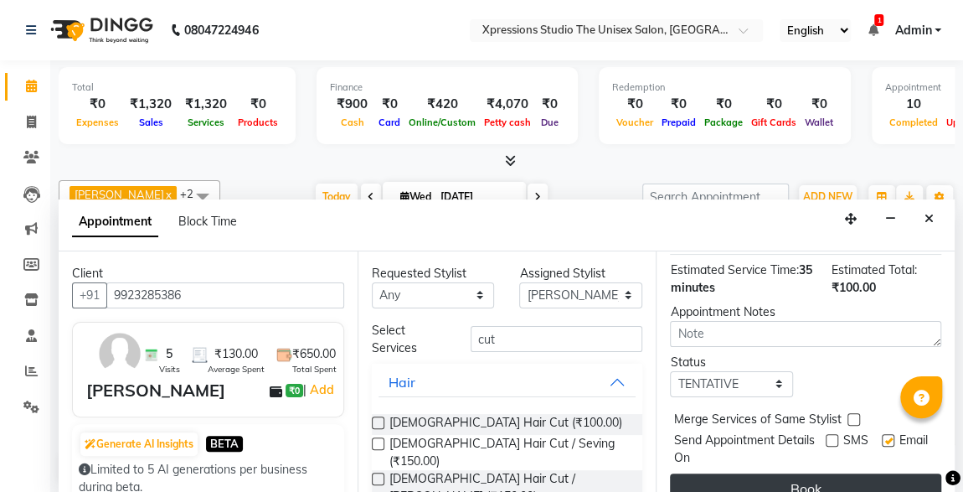
click at [845, 473] on button "Book" at bounding box center [805, 488] width 271 height 30
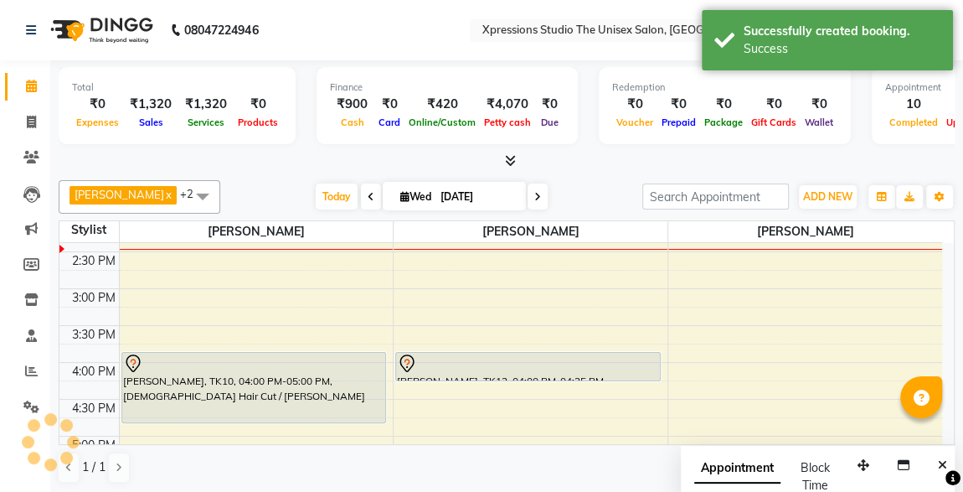
scroll to position [0, 0]
